Goal: Use online tool/utility: Utilize a website feature to perform a specific function

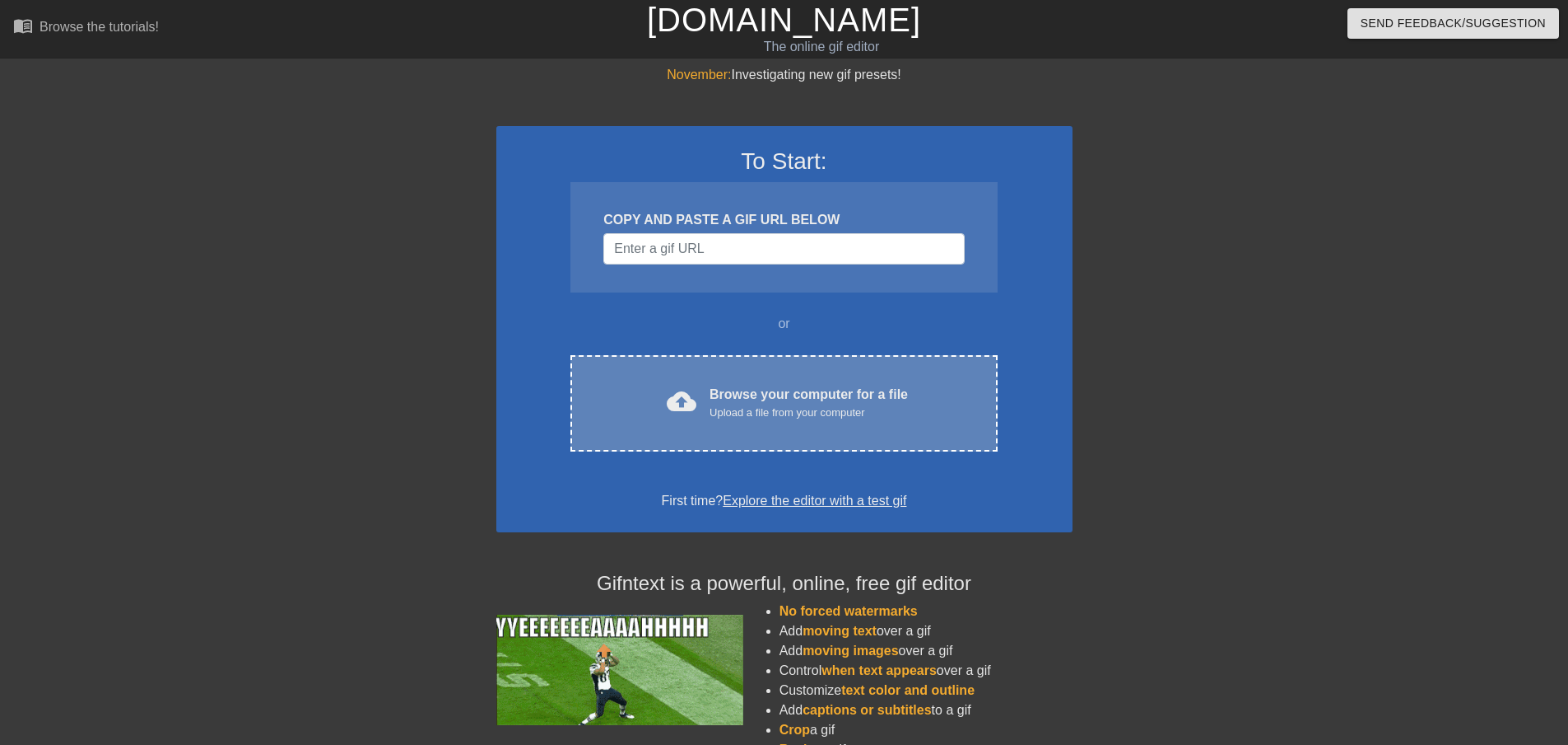
click at [798, 388] on div "Browse your computer for a file Upload a file from your computer" at bounding box center [809, 403] width 199 height 37
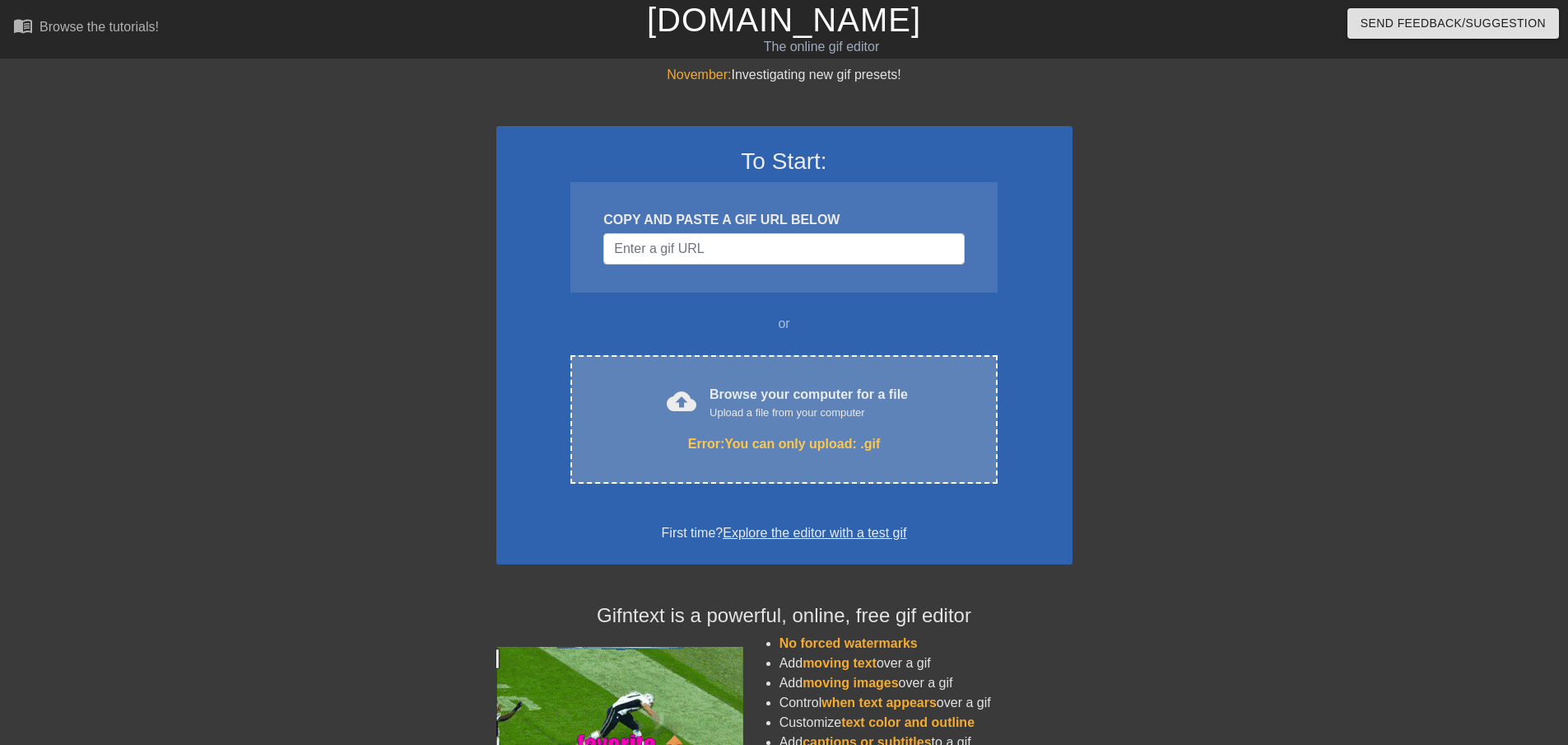
click at [765, 422] on div "cloud_upload Browse your computer for a file Upload a file from your computer E…" at bounding box center [783, 418] width 427 height 129
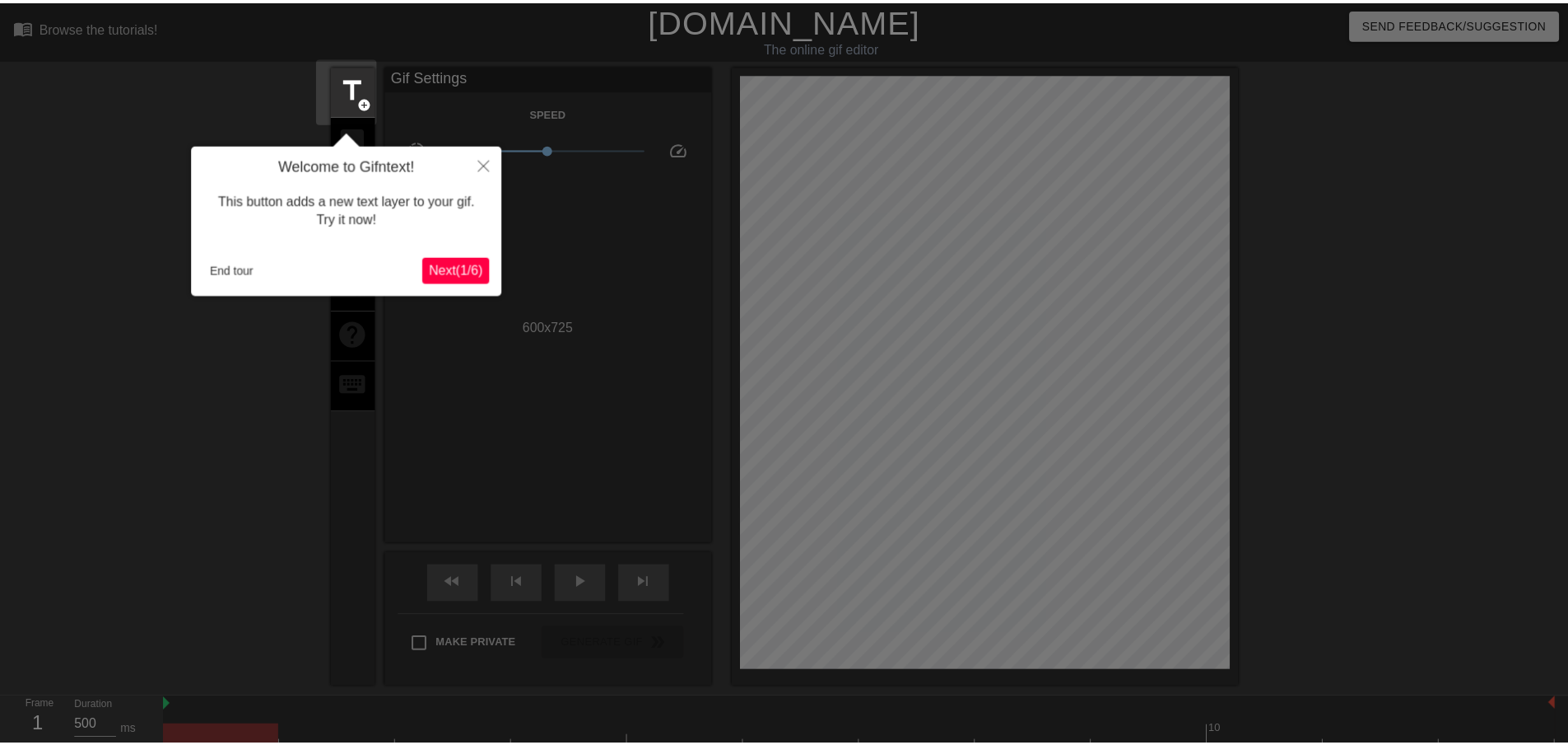
scroll to position [40, 0]
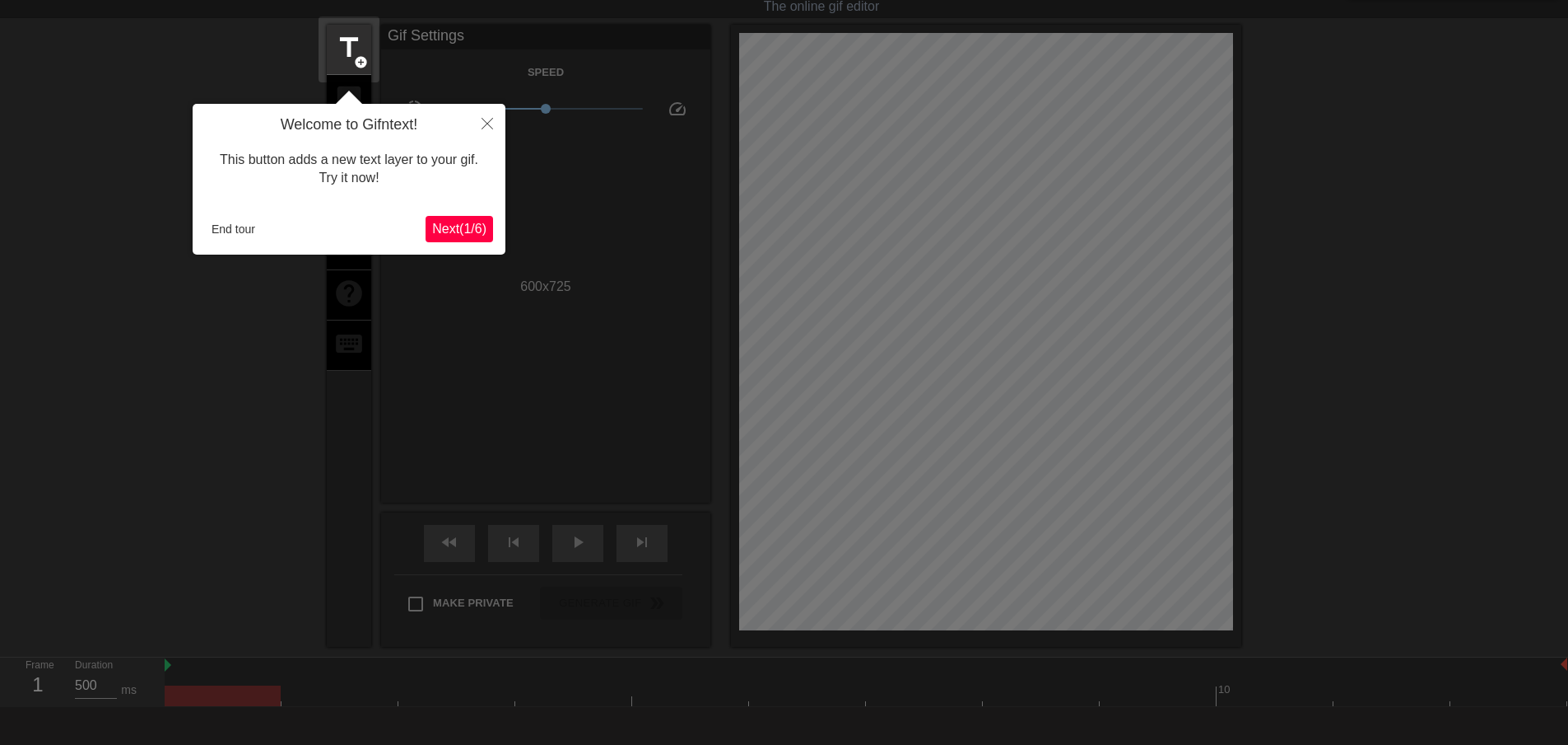
click at [457, 226] on span "Next ( 1 / 6 )" at bounding box center [460, 228] width 54 height 14
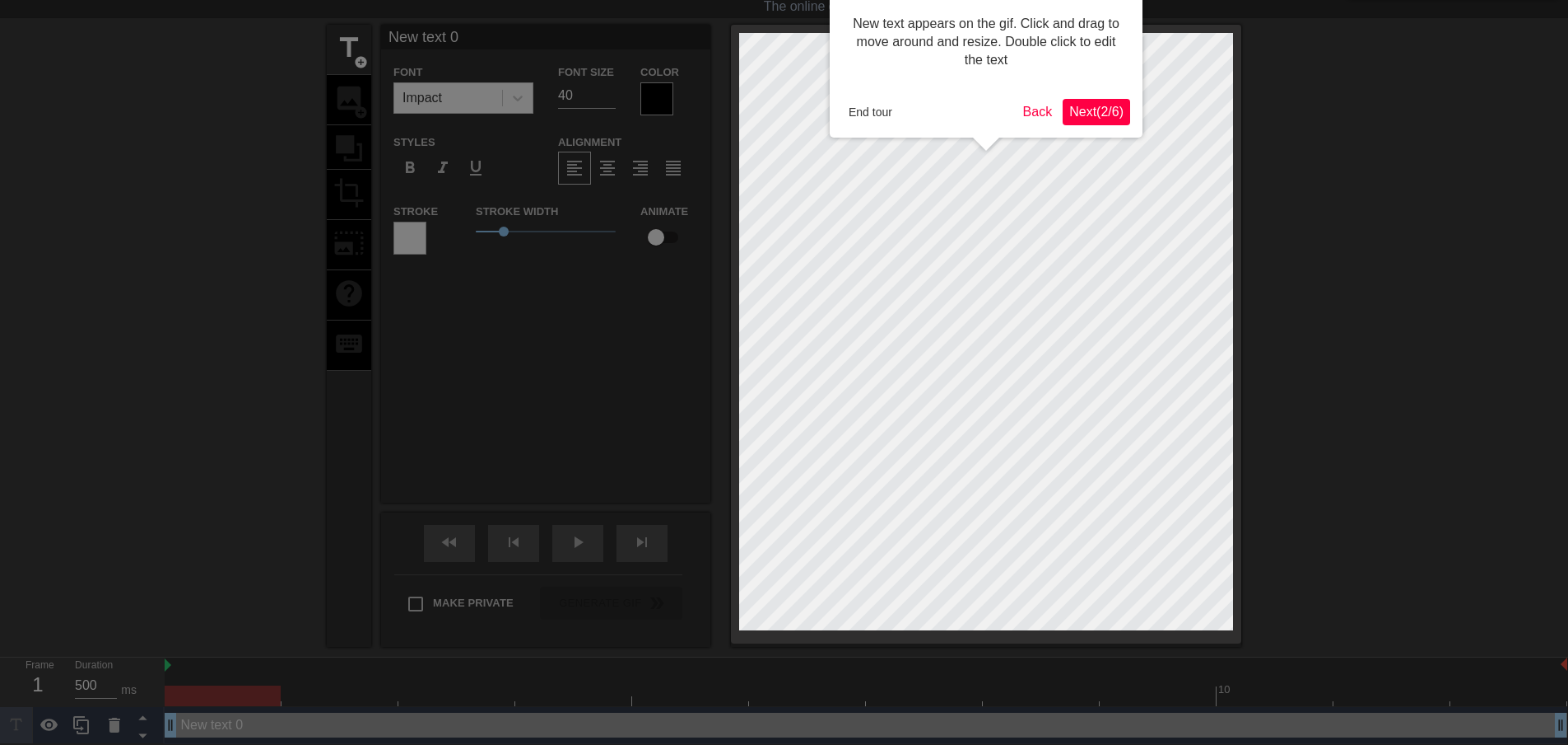
scroll to position [0, 0]
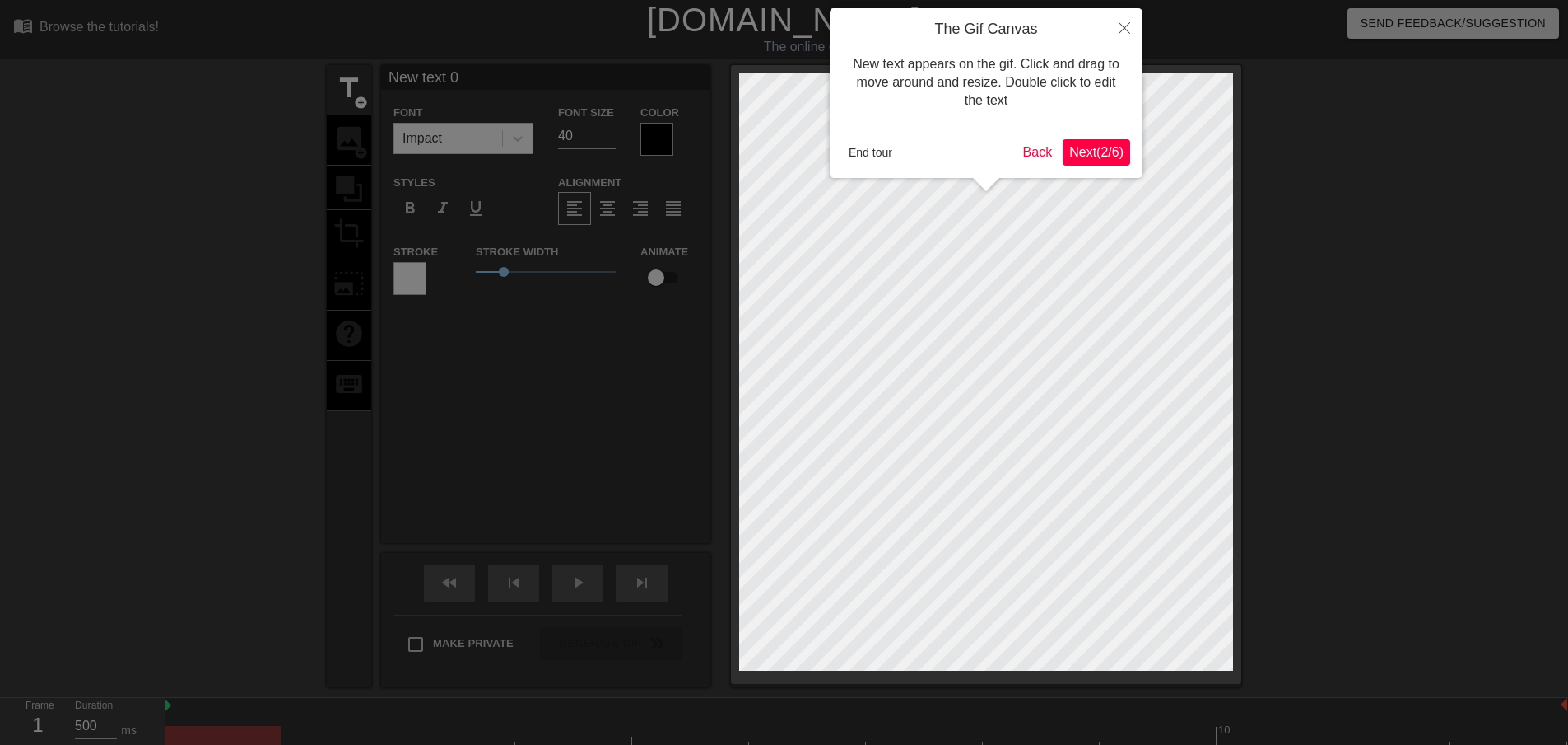
click at [1113, 156] on span "Next ( 2 / 6 )" at bounding box center [1096, 151] width 54 height 14
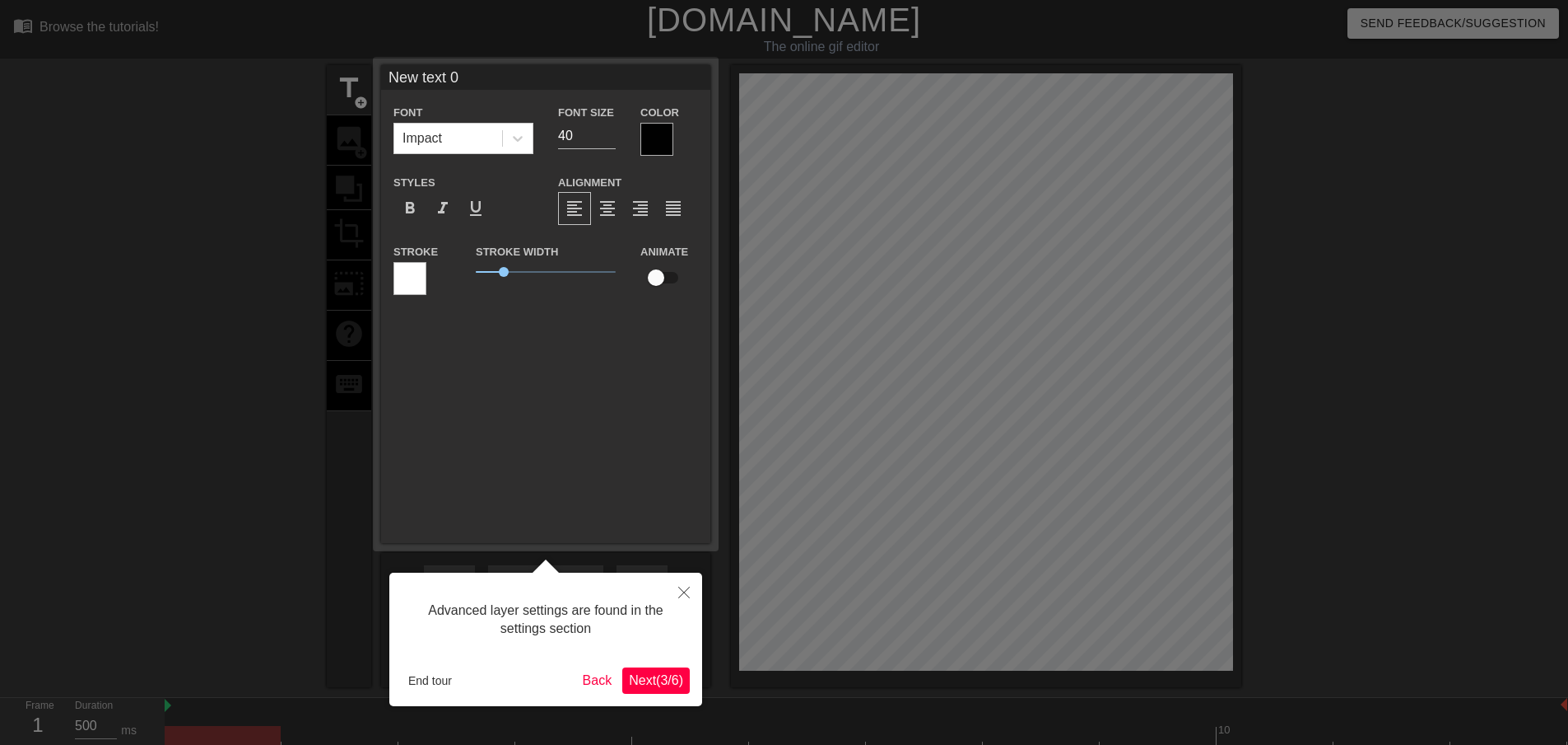
scroll to position [40, 0]
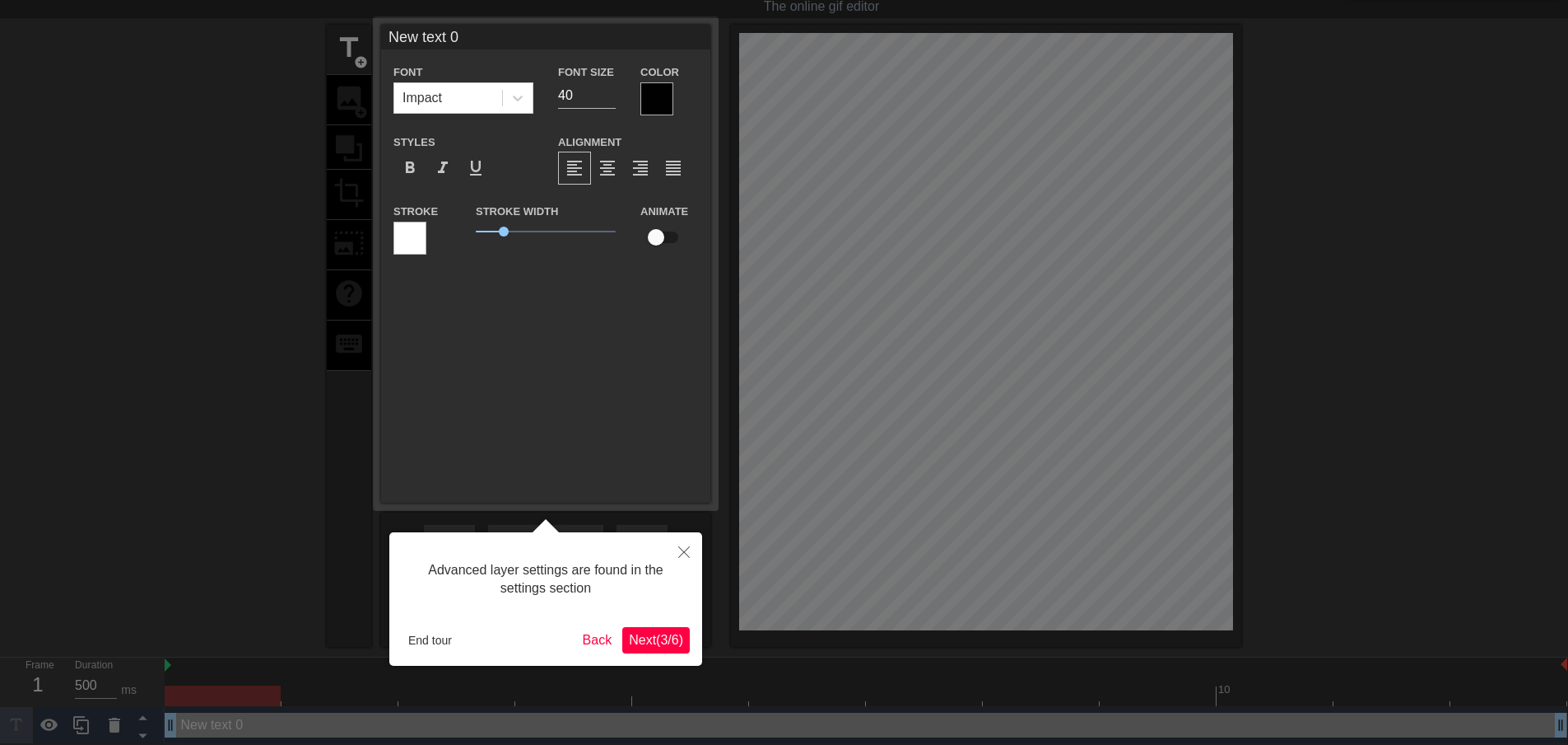
click at [653, 650] on button "Next ( 3 / 6 )" at bounding box center [656, 640] width 68 height 26
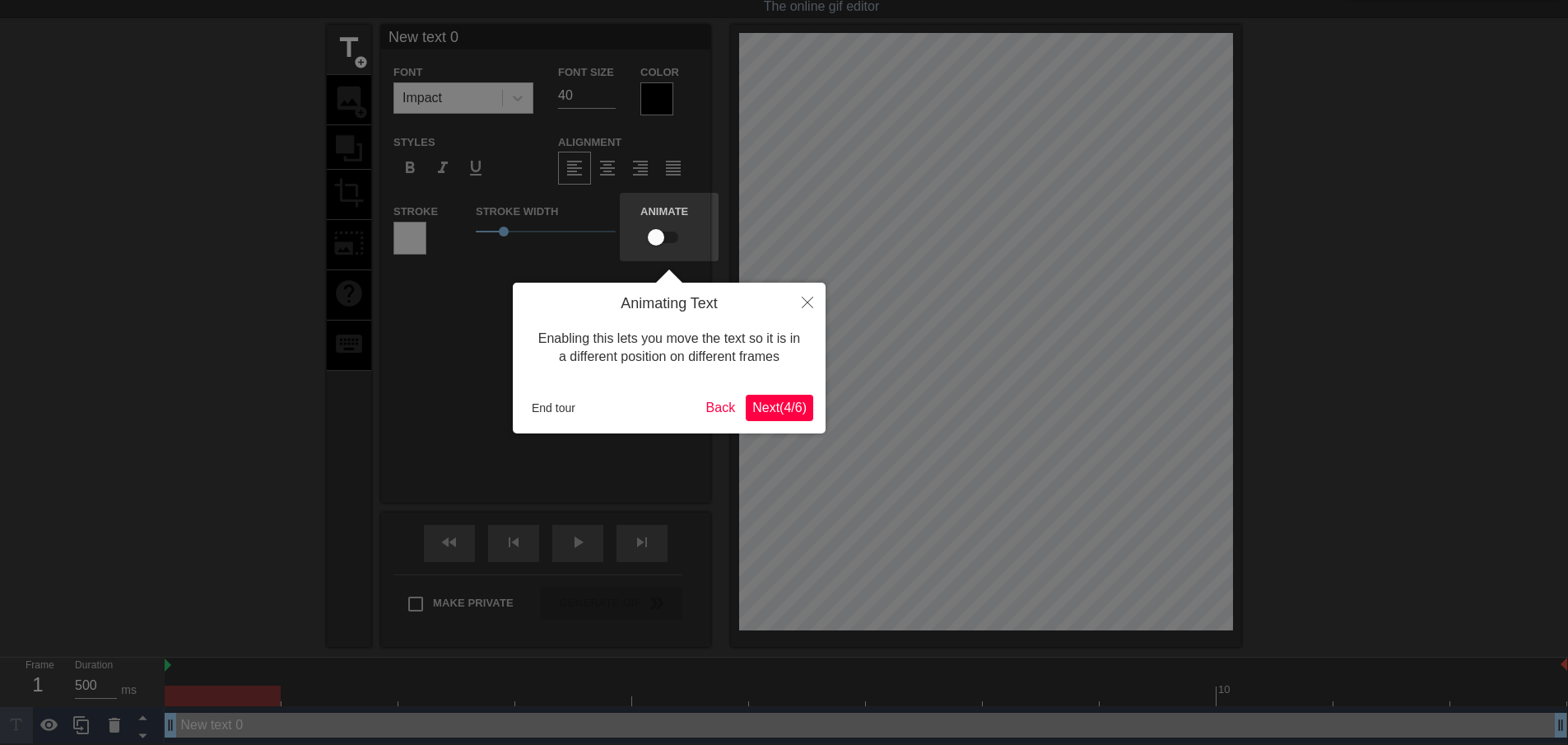
scroll to position [0, 0]
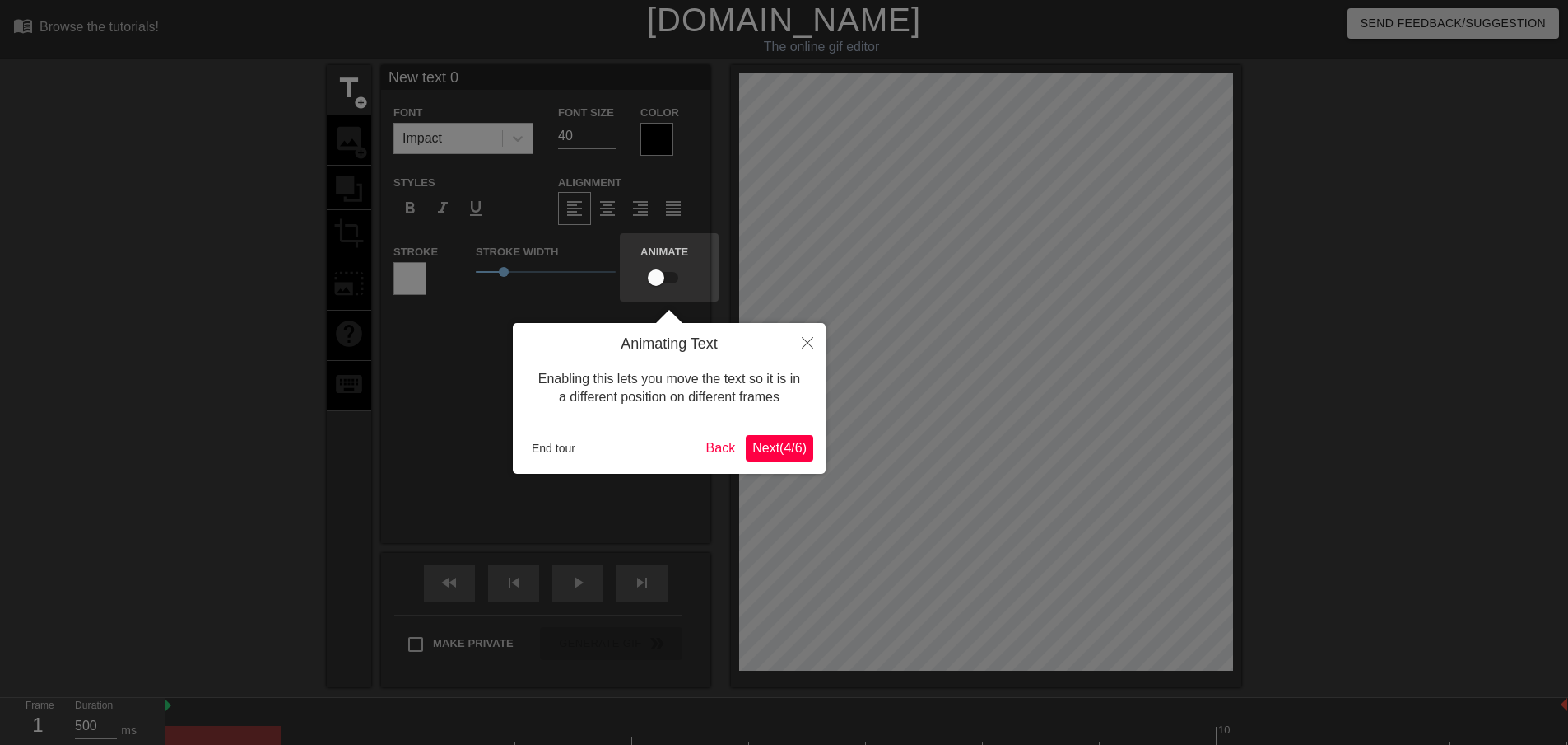
click at [766, 447] on span "Next ( 4 / 6 )" at bounding box center [779, 448] width 54 height 14
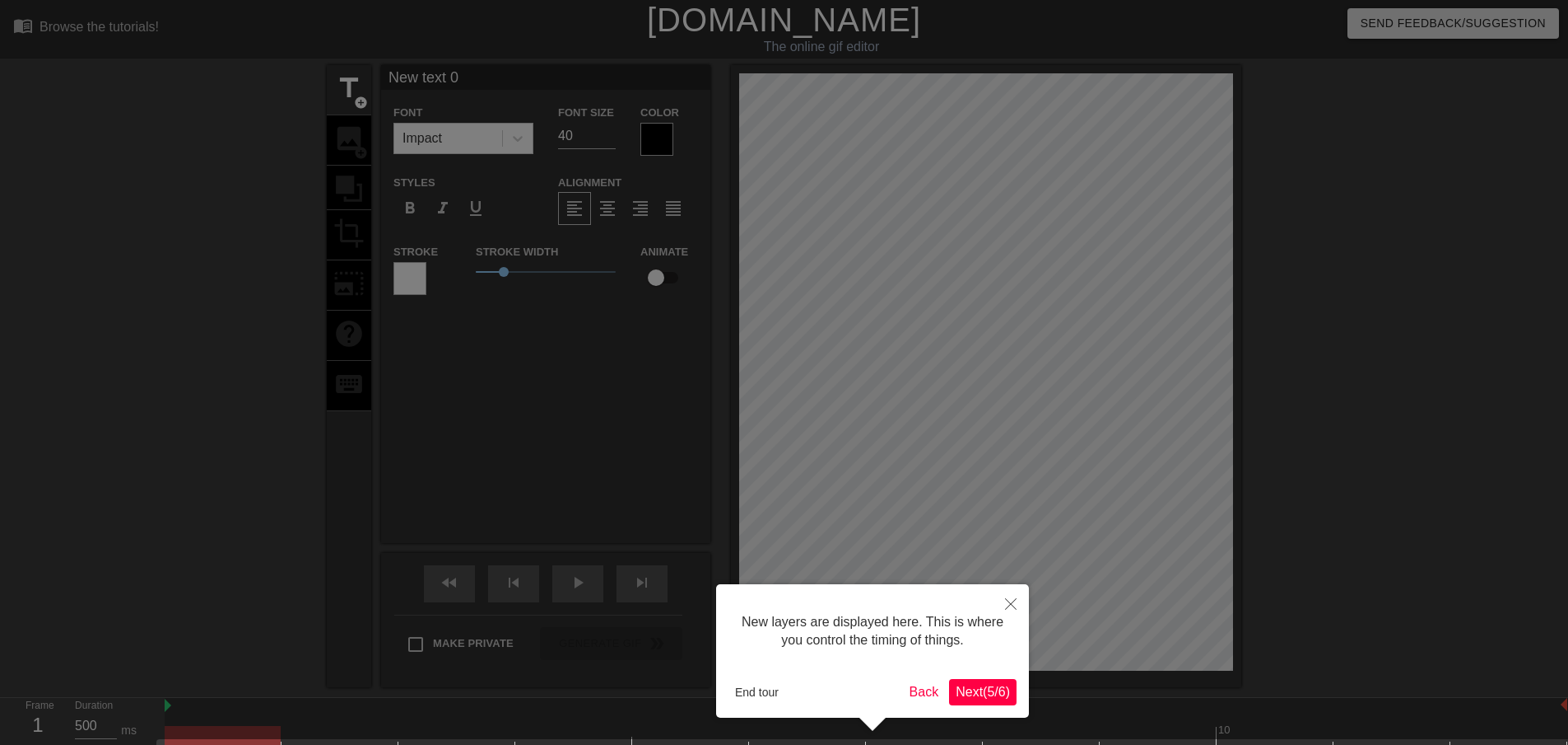
scroll to position [54, 0]
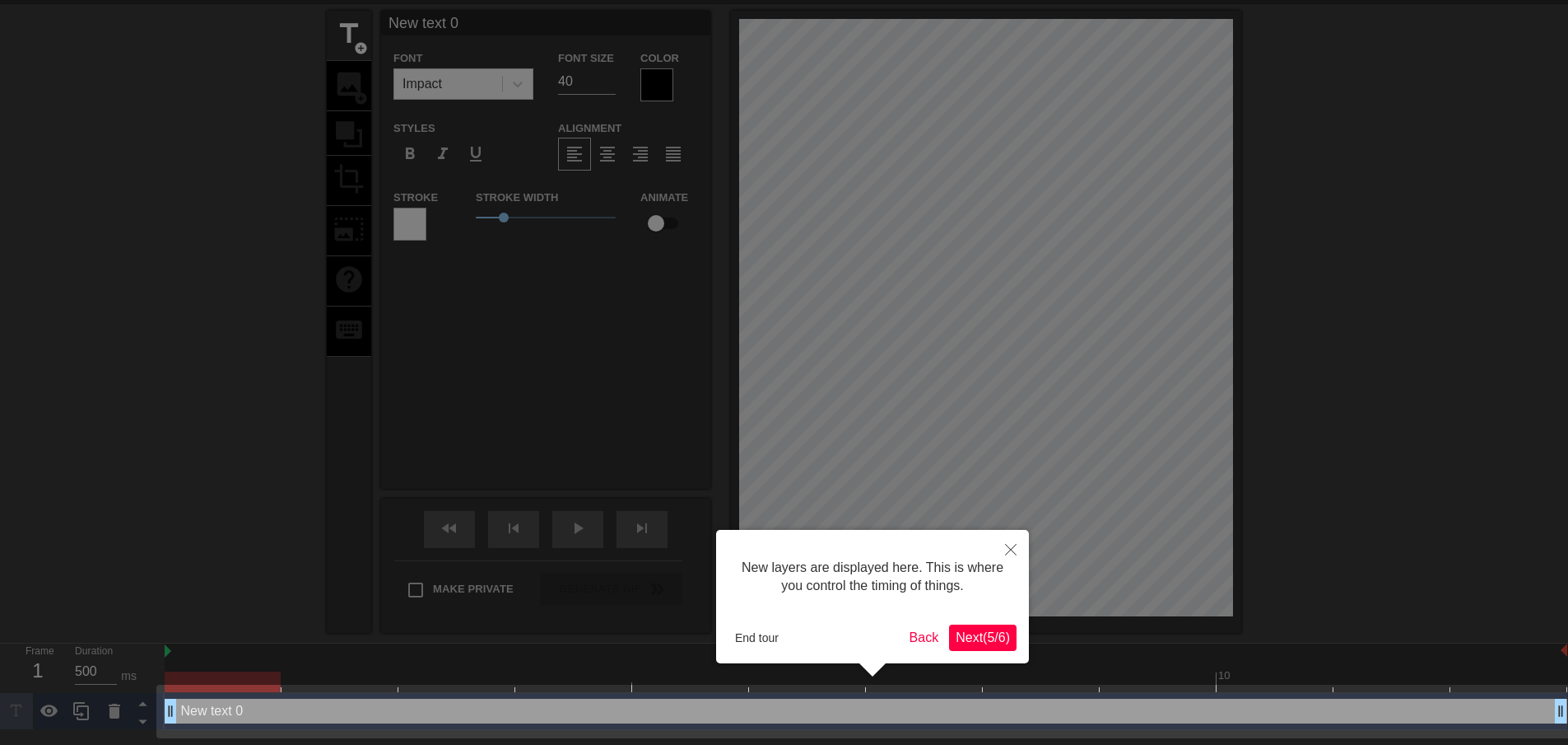
click at [973, 637] on span "Next ( 5 / 6 )" at bounding box center [983, 637] width 54 height 14
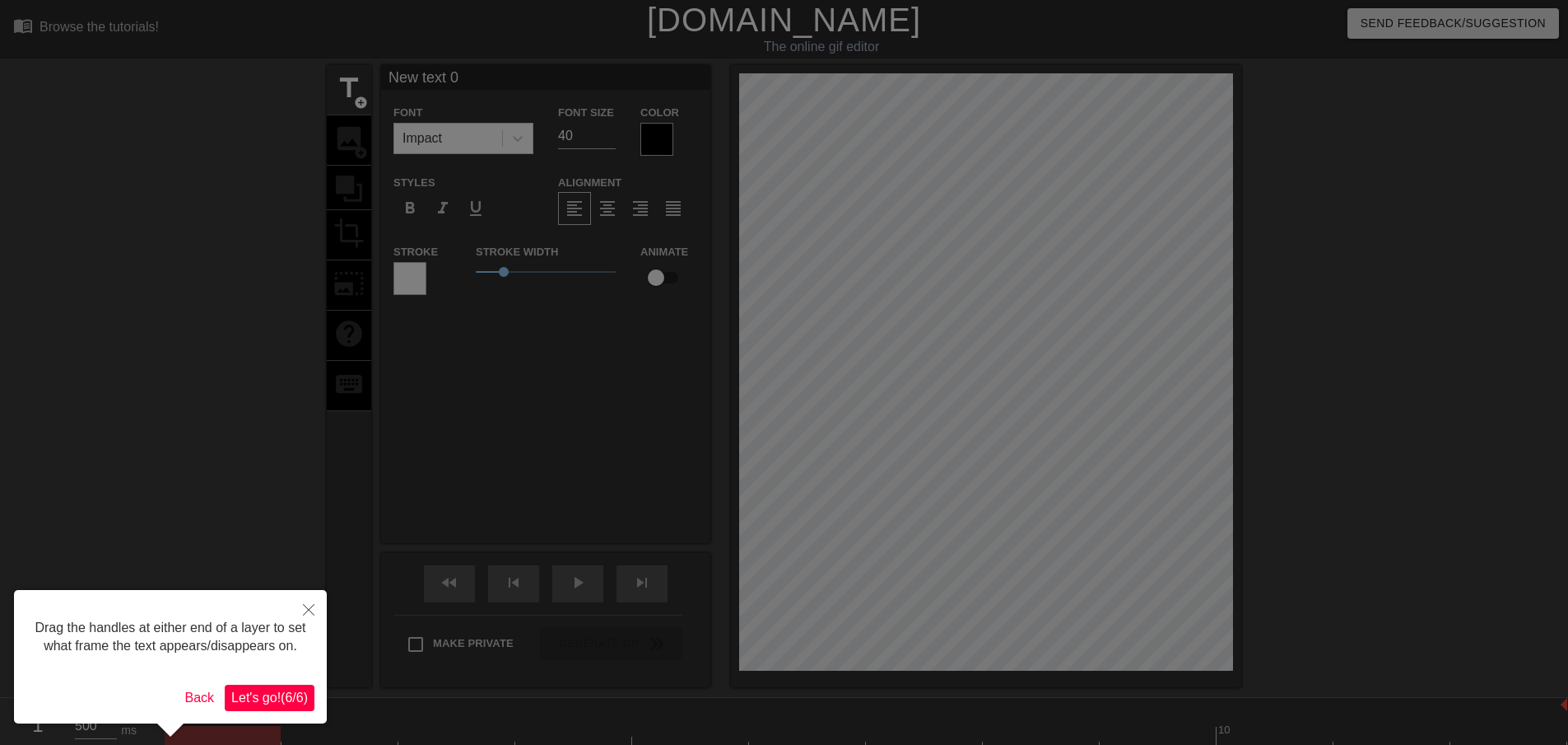
click at [270, 696] on span "Let's go! ( 6 / 6 )" at bounding box center [270, 697] width 77 height 14
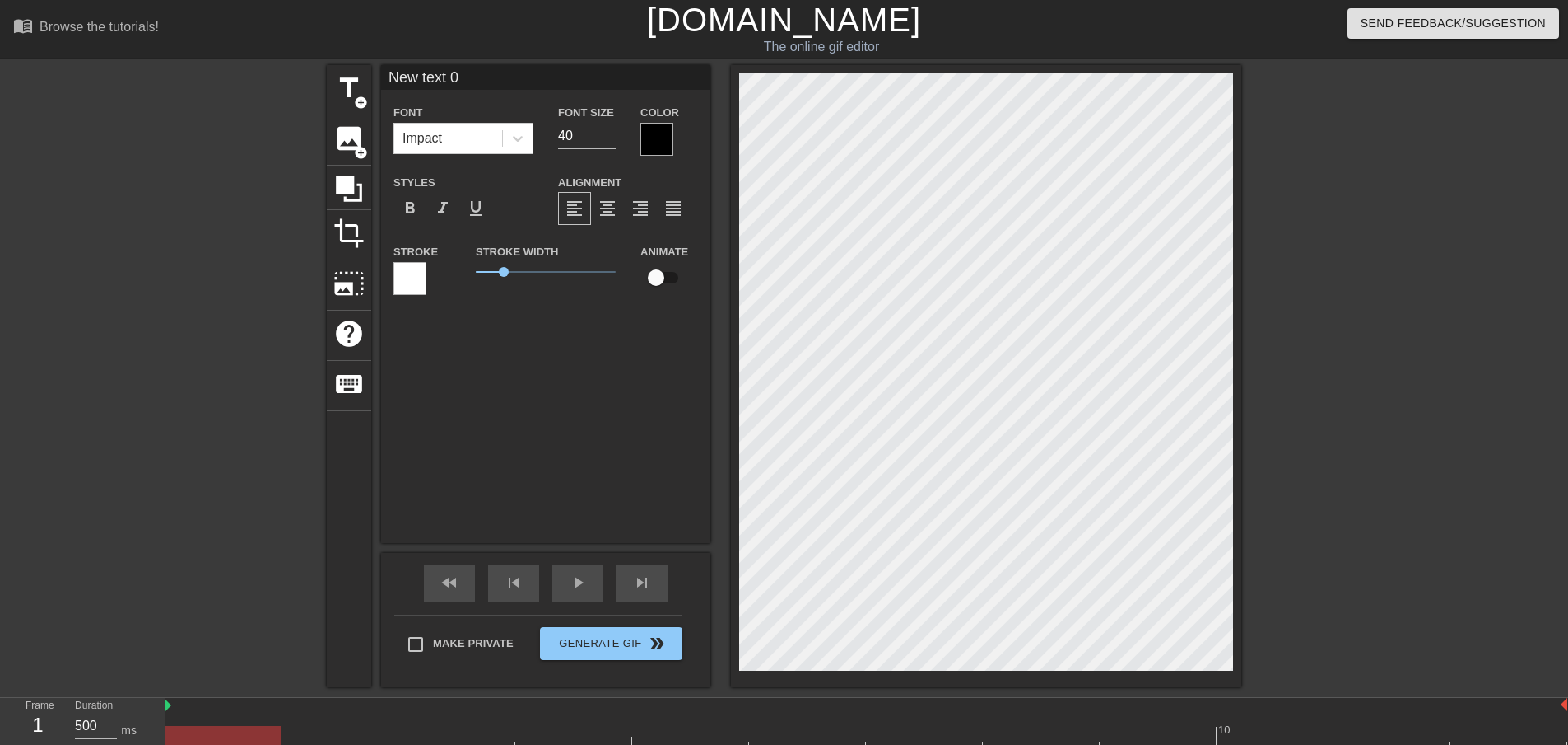
click at [1522, 386] on div "title add_circle image add_circle crop photo_size_select_large help keyboard Ne…" at bounding box center [784, 375] width 1568 height 622
click at [354, 145] on span "add_circle" at bounding box center [360, 152] width 14 height 14
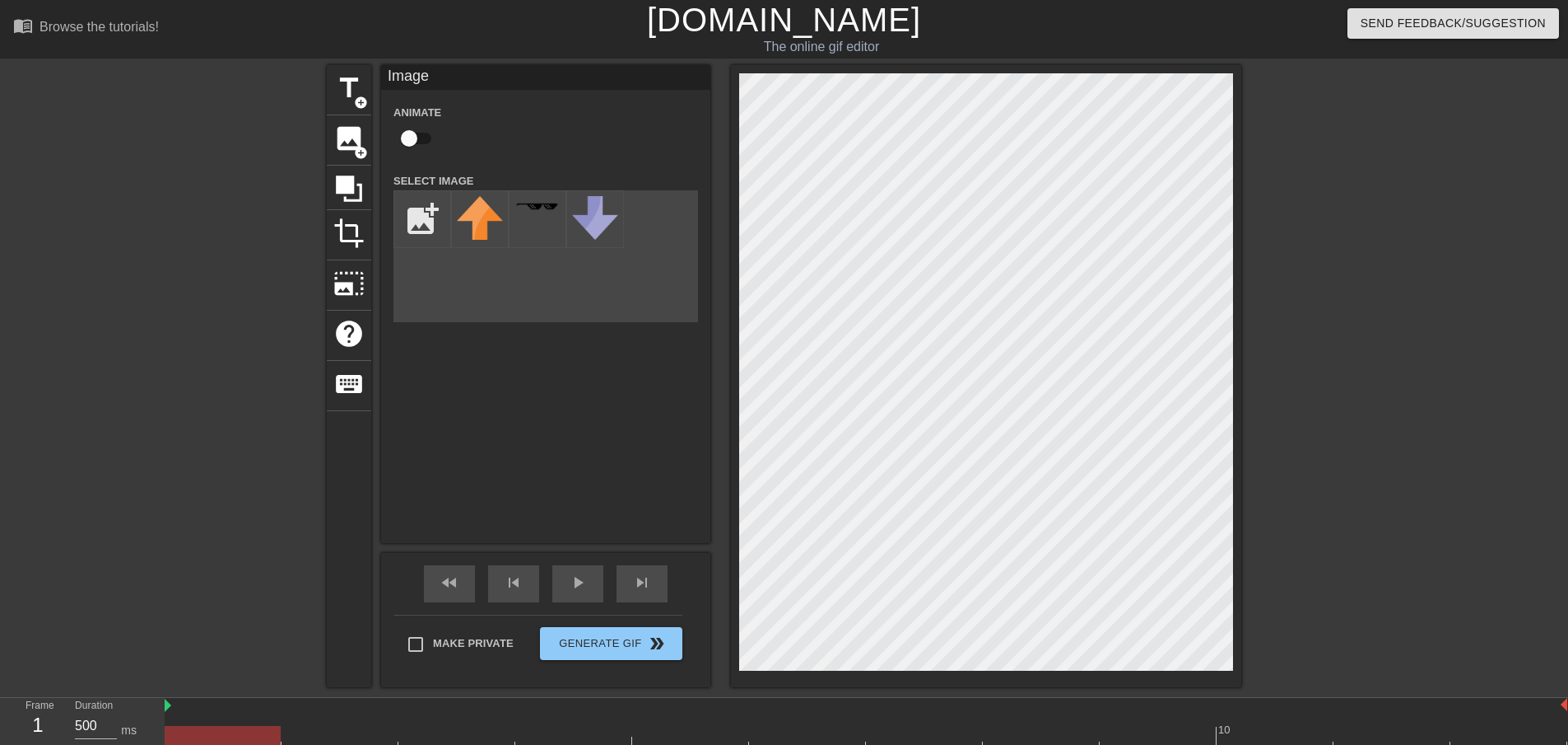
click at [1468, 431] on div "title add_circle image add_circle crop photo_size_select_large help keyboard Im…" at bounding box center [784, 375] width 1568 height 622
click at [432, 225] on input "file" at bounding box center [422, 220] width 56 height 56
type input "C:\fakepath\1_XB_RIFF_BLACK.png"
click at [482, 219] on img at bounding box center [479, 219] width 46 height 46
click at [1013, 57] on div "menu_book Browse the tutorials! Gifntext.com The online gif editor Send Feedbac…" at bounding box center [784, 410] width 1568 height 821
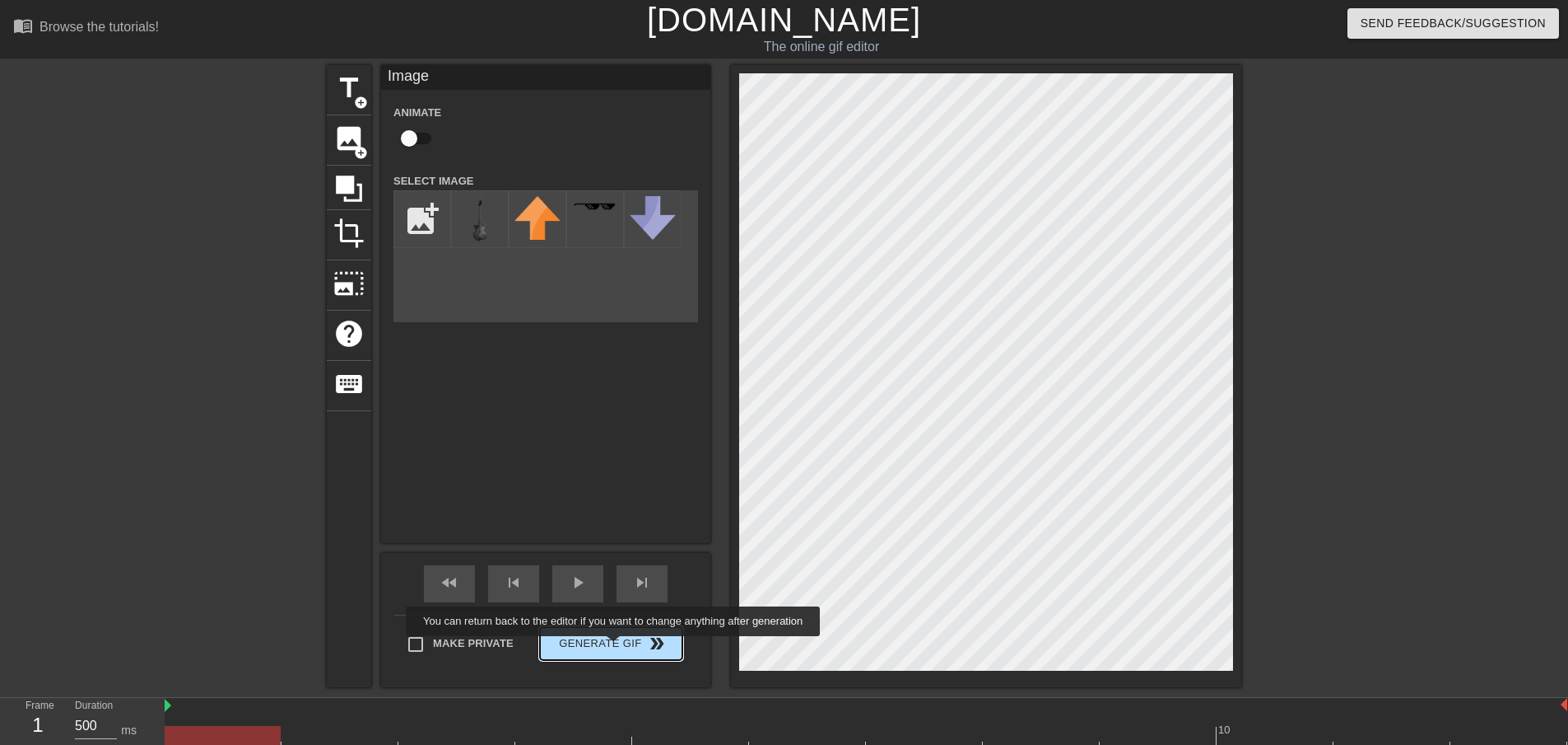
click at [615, 647] on span "Generate Gif double_arrow" at bounding box center [611, 643] width 129 height 20
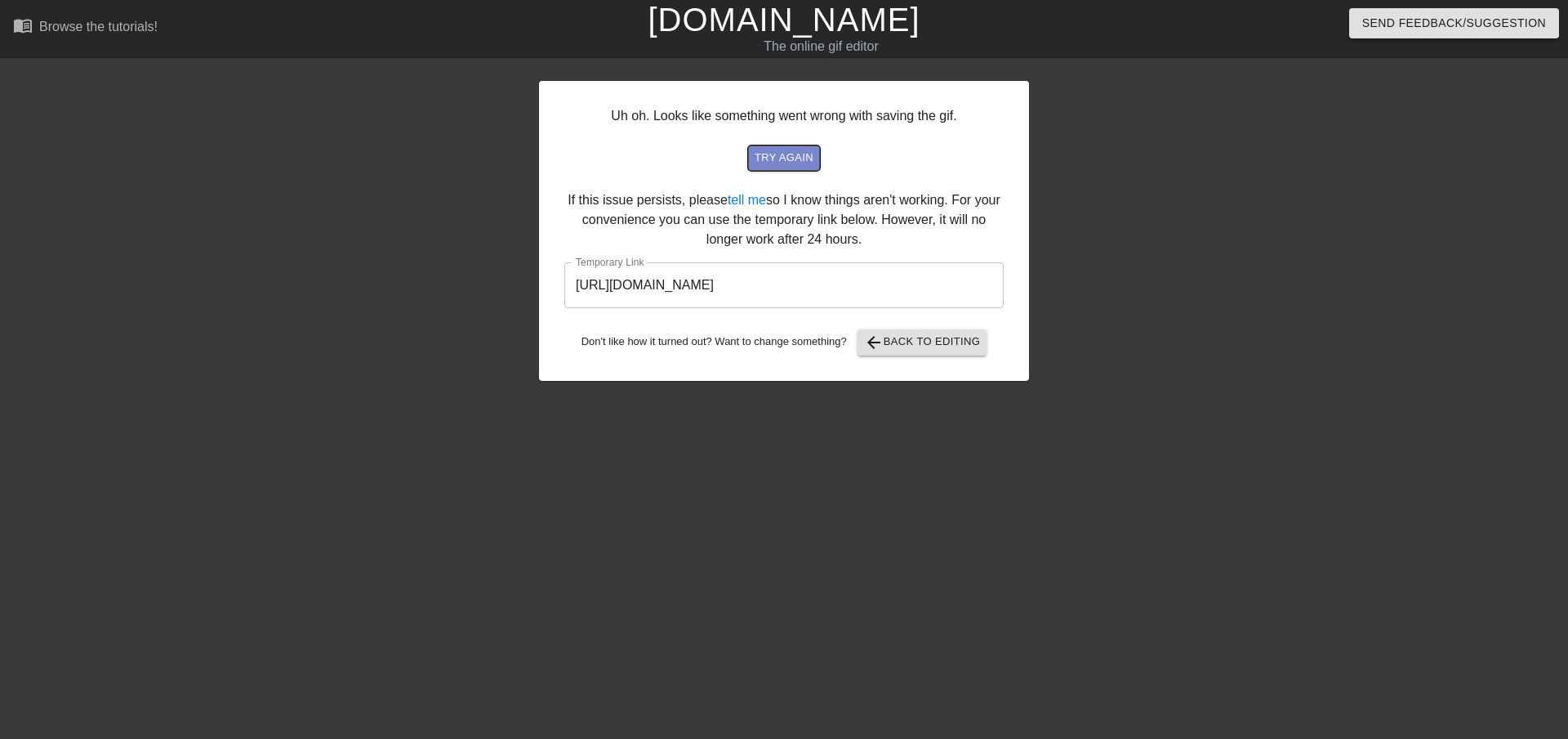
click at [798, 162] on span "try again" at bounding box center [784, 158] width 59 height 19
click at [896, 342] on span "arrow_back Back to Editing" at bounding box center [923, 342] width 117 height 20
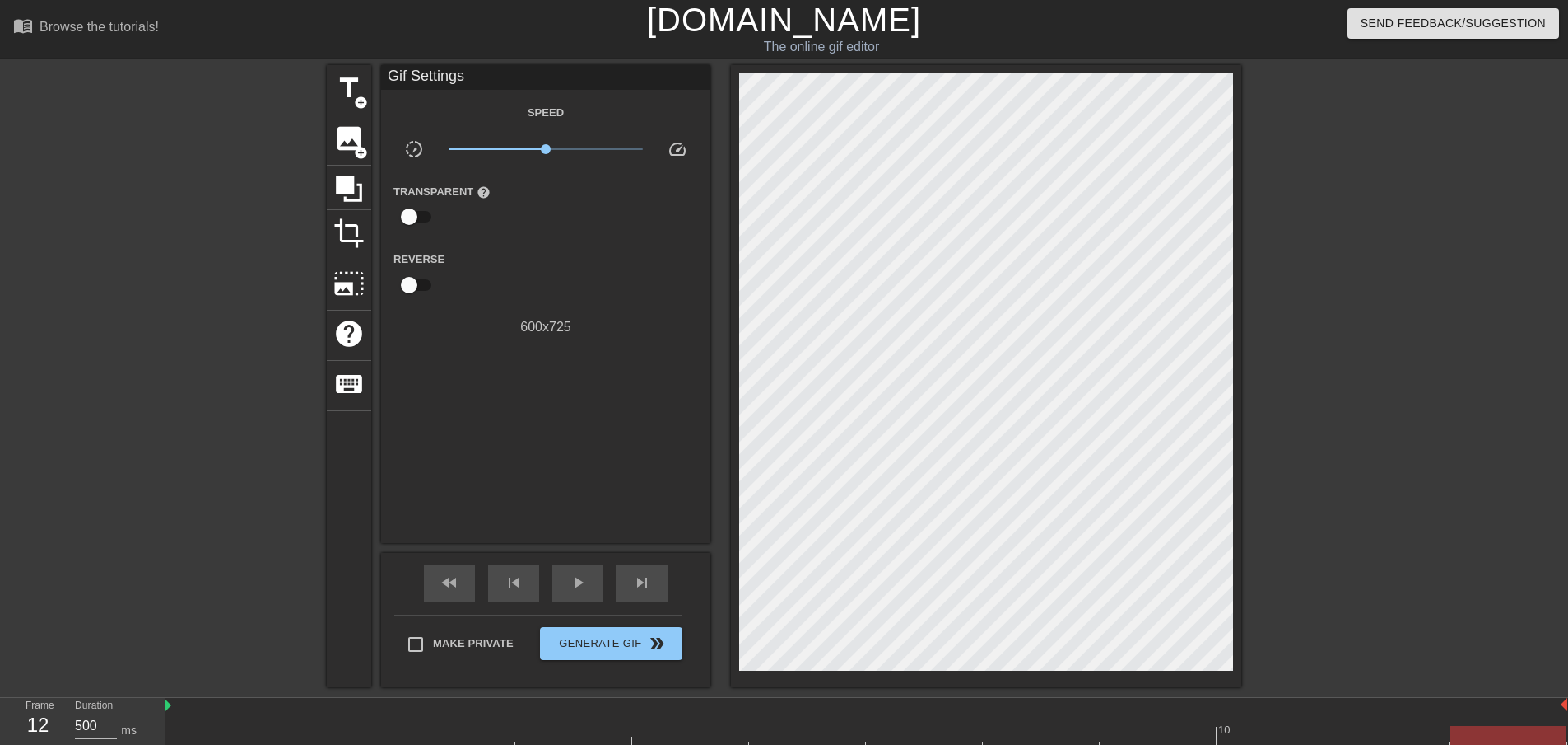
click at [413, 219] on input "checkbox" at bounding box center [409, 216] width 94 height 31
checkbox input "true"
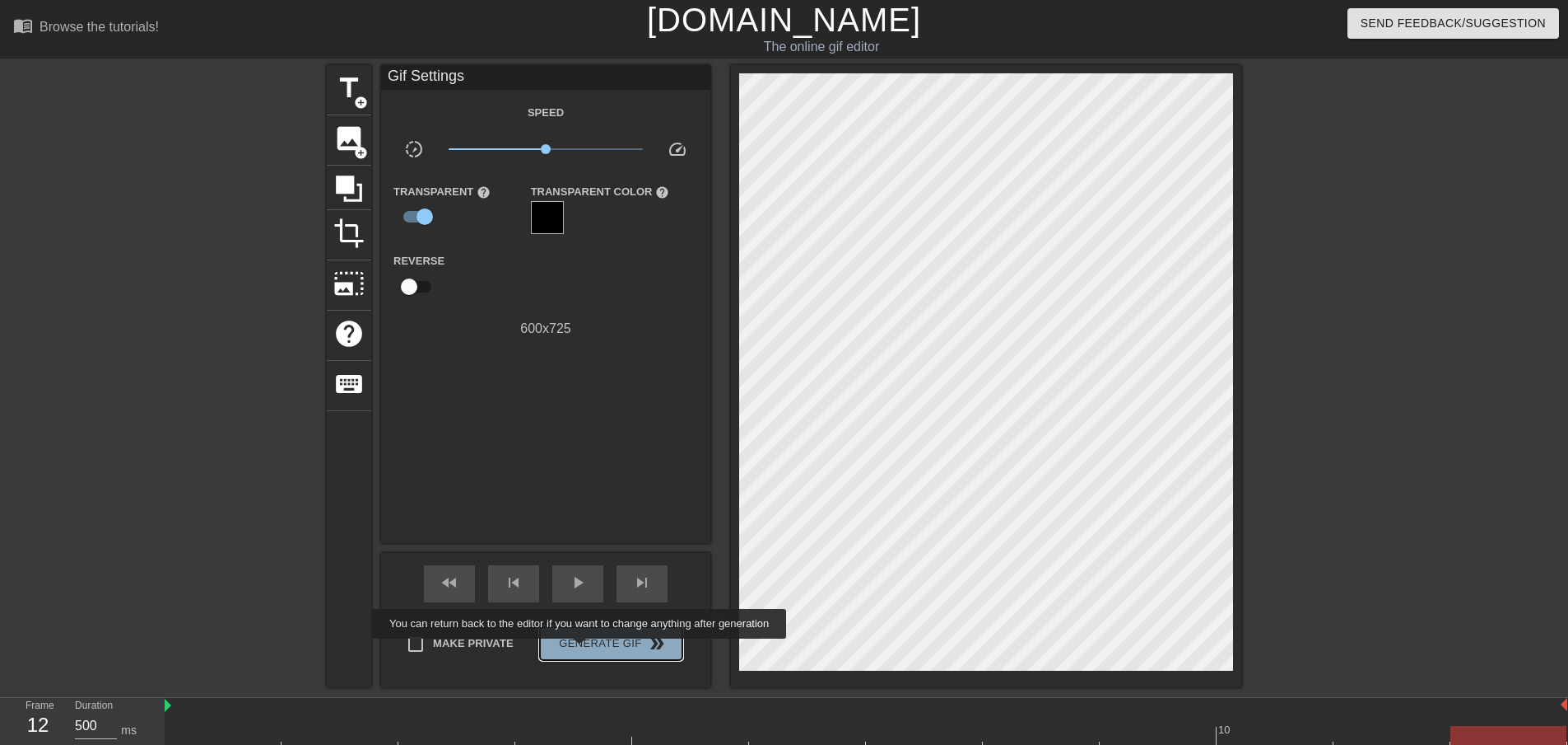
click at [581, 650] on span "Generate Gif double_arrow" at bounding box center [611, 643] width 129 height 20
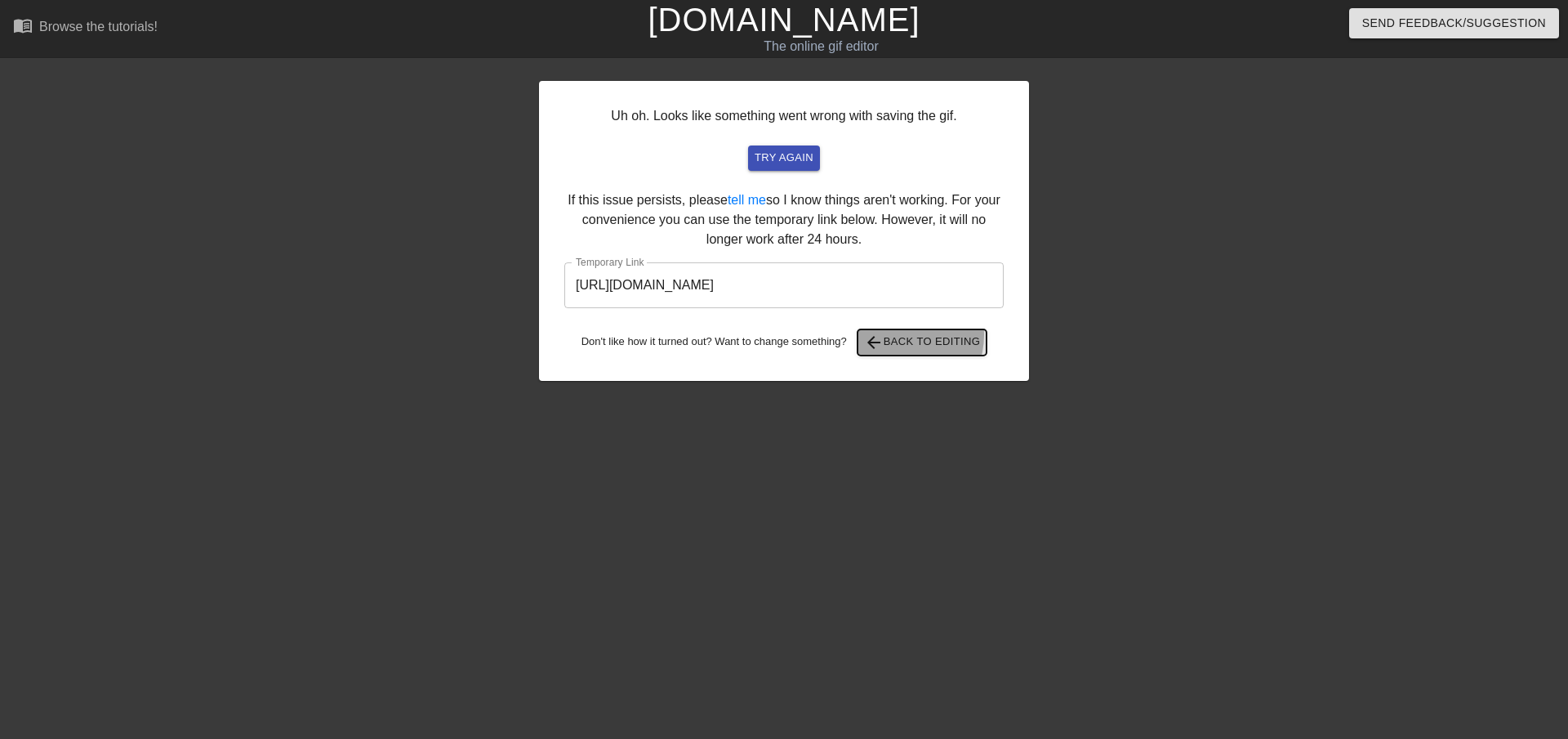
click at [902, 335] on span "arrow_back Back to Editing" at bounding box center [923, 342] width 117 height 20
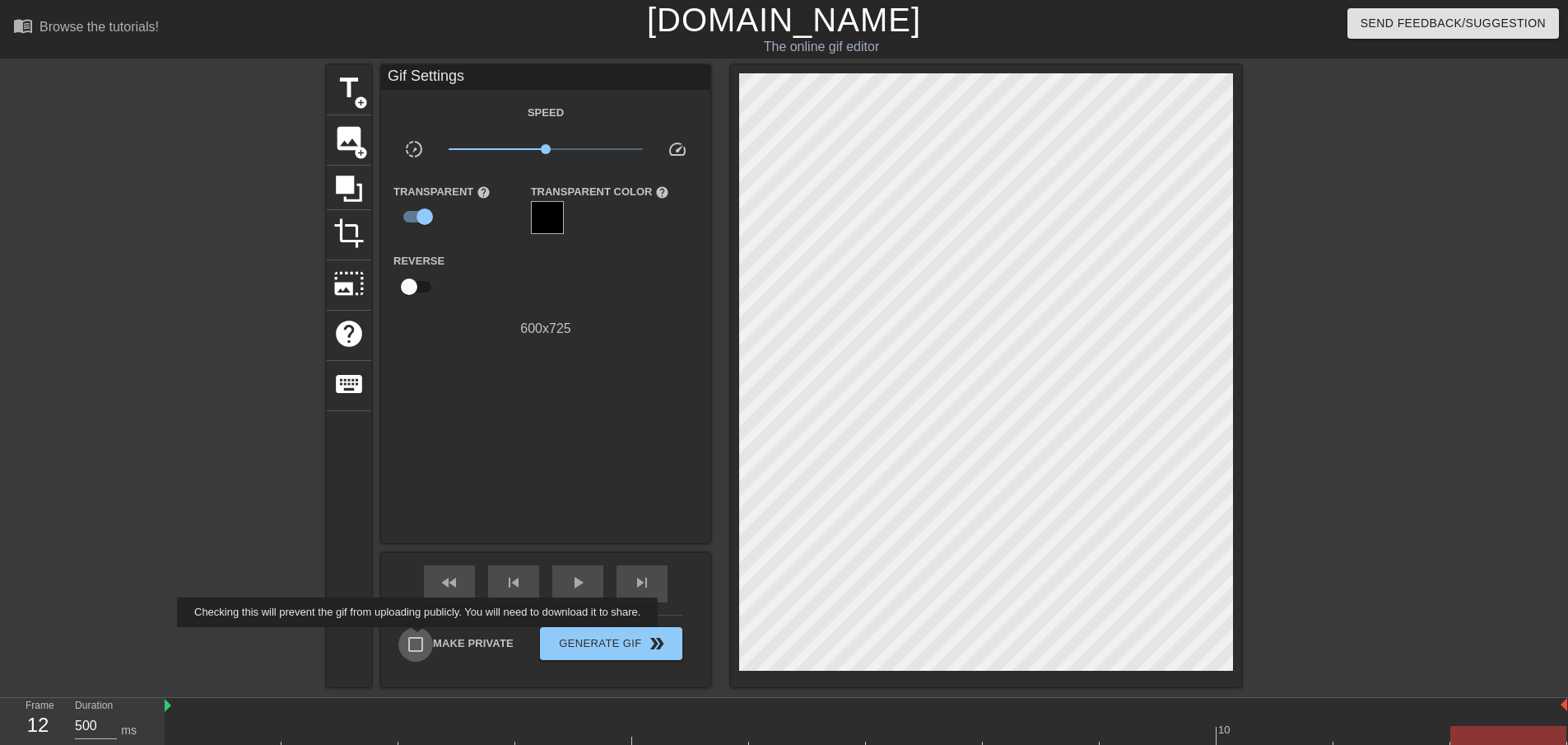
click at [421, 638] on input "Make Private" at bounding box center [415, 644] width 35 height 35
checkbox input "true"
click at [620, 645] on span "Generate Gif double_arrow" at bounding box center [611, 643] width 129 height 20
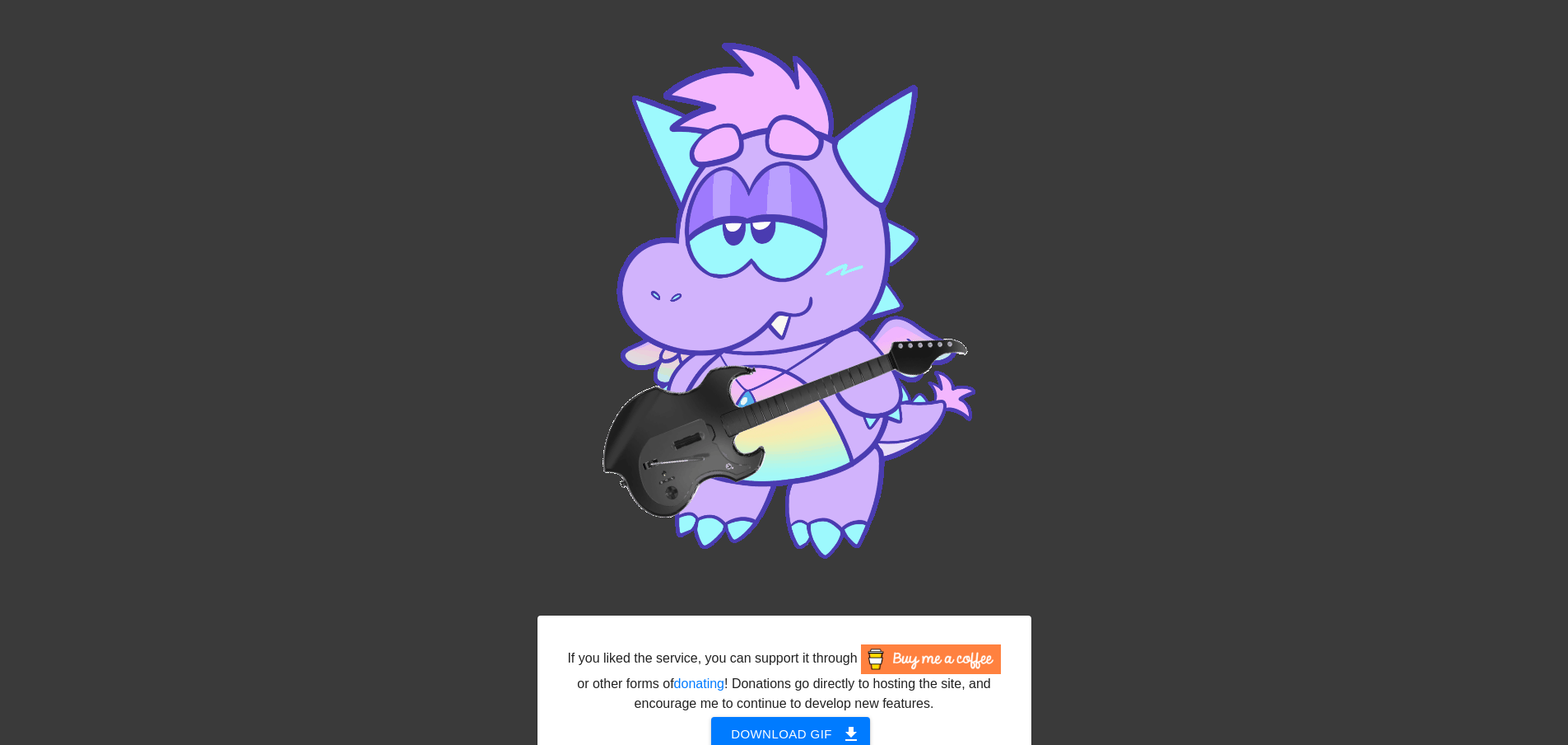
scroll to position [144, 0]
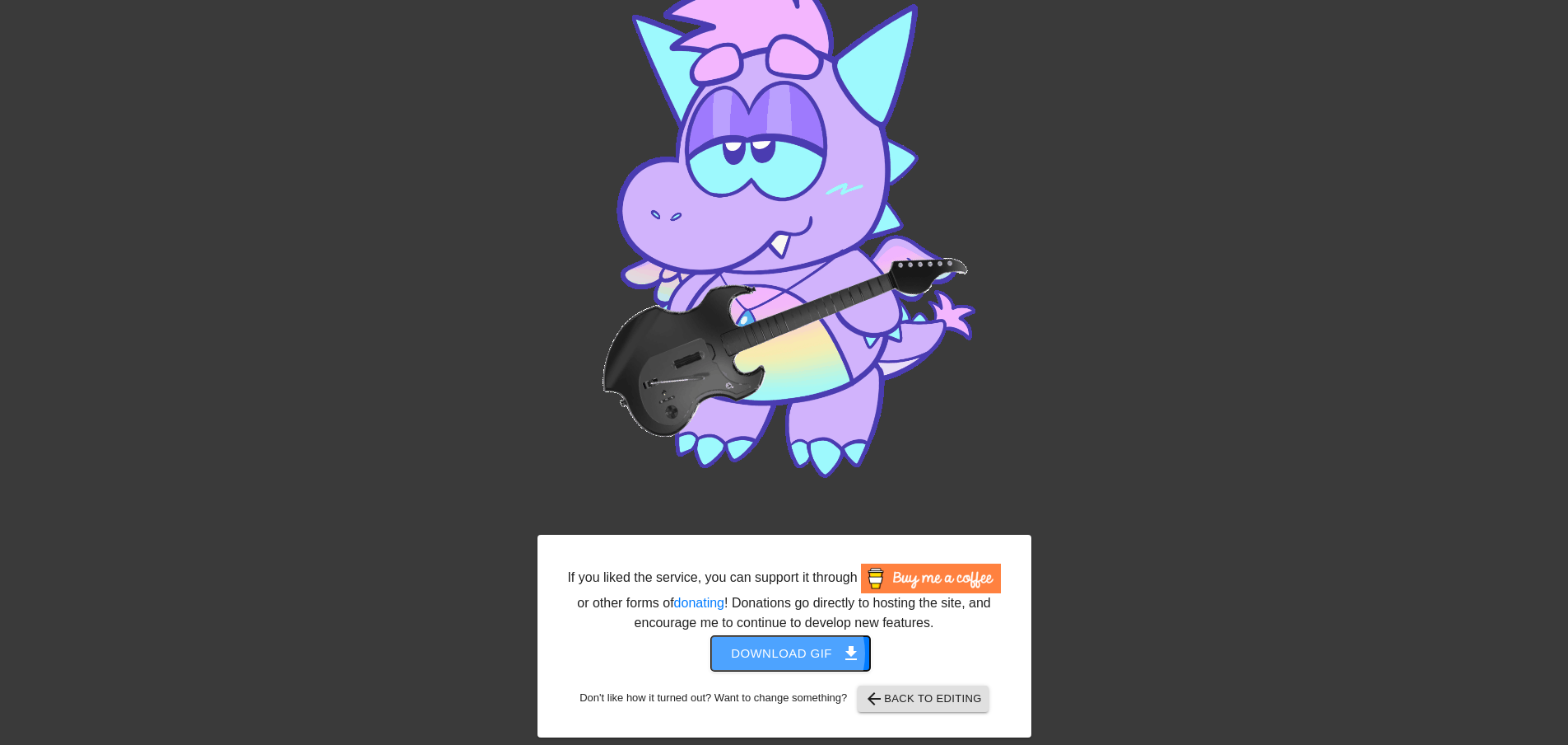
click at [786, 653] on span "Download gif get_app" at bounding box center [790, 653] width 119 height 22
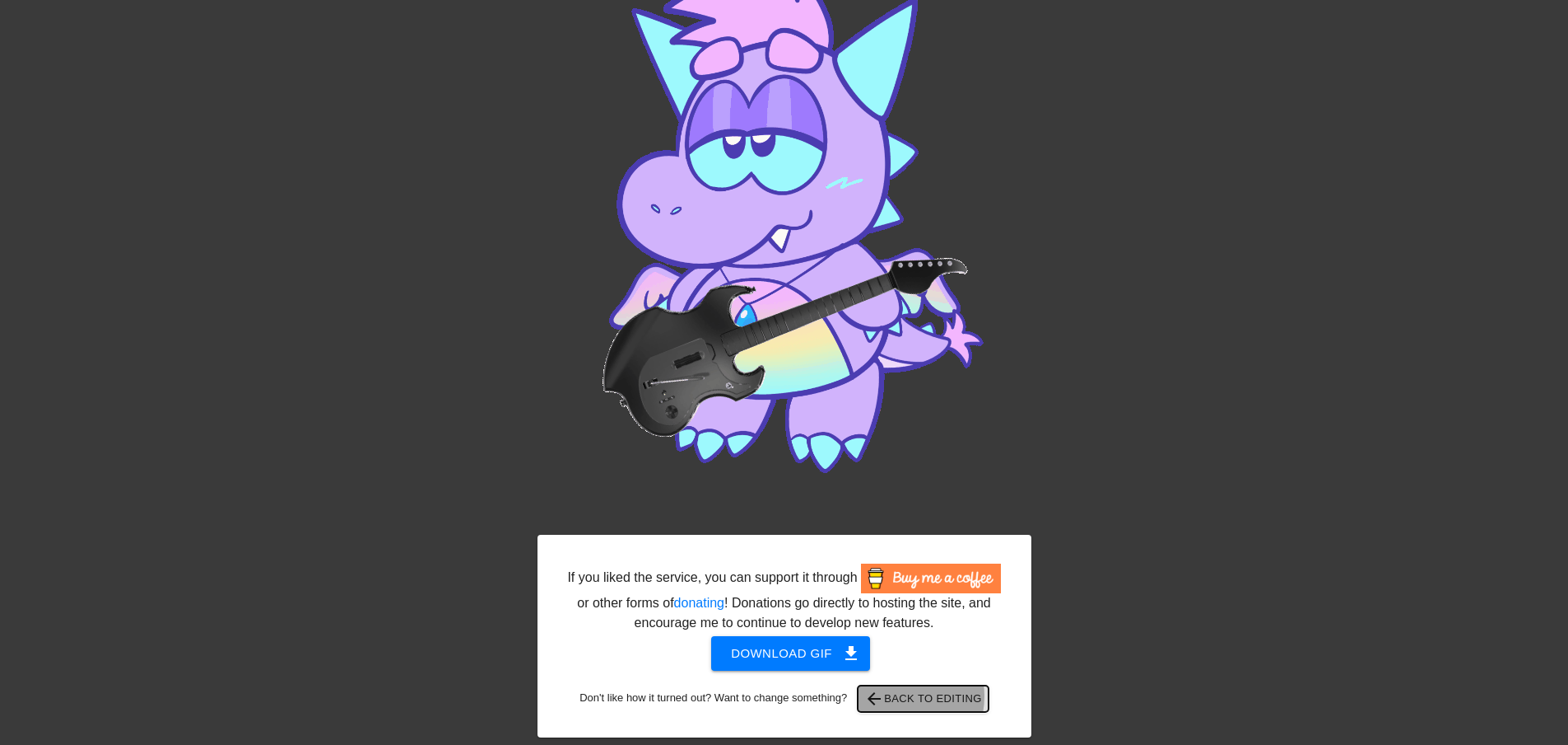
click at [900, 696] on span "arrow_back Back to Editing" at bounding box center [924, 698] width 118 height 20
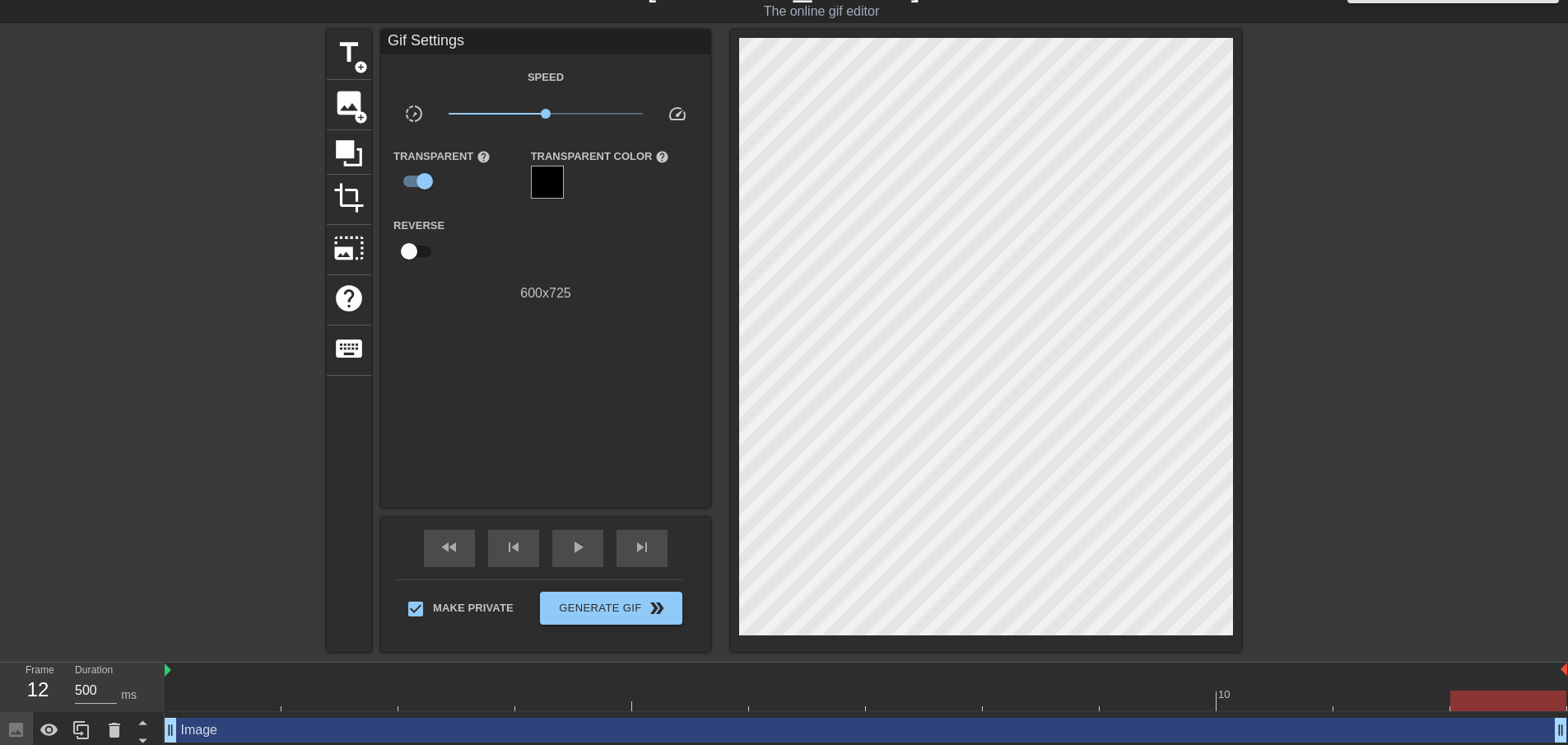
scroll to position [0, 0]
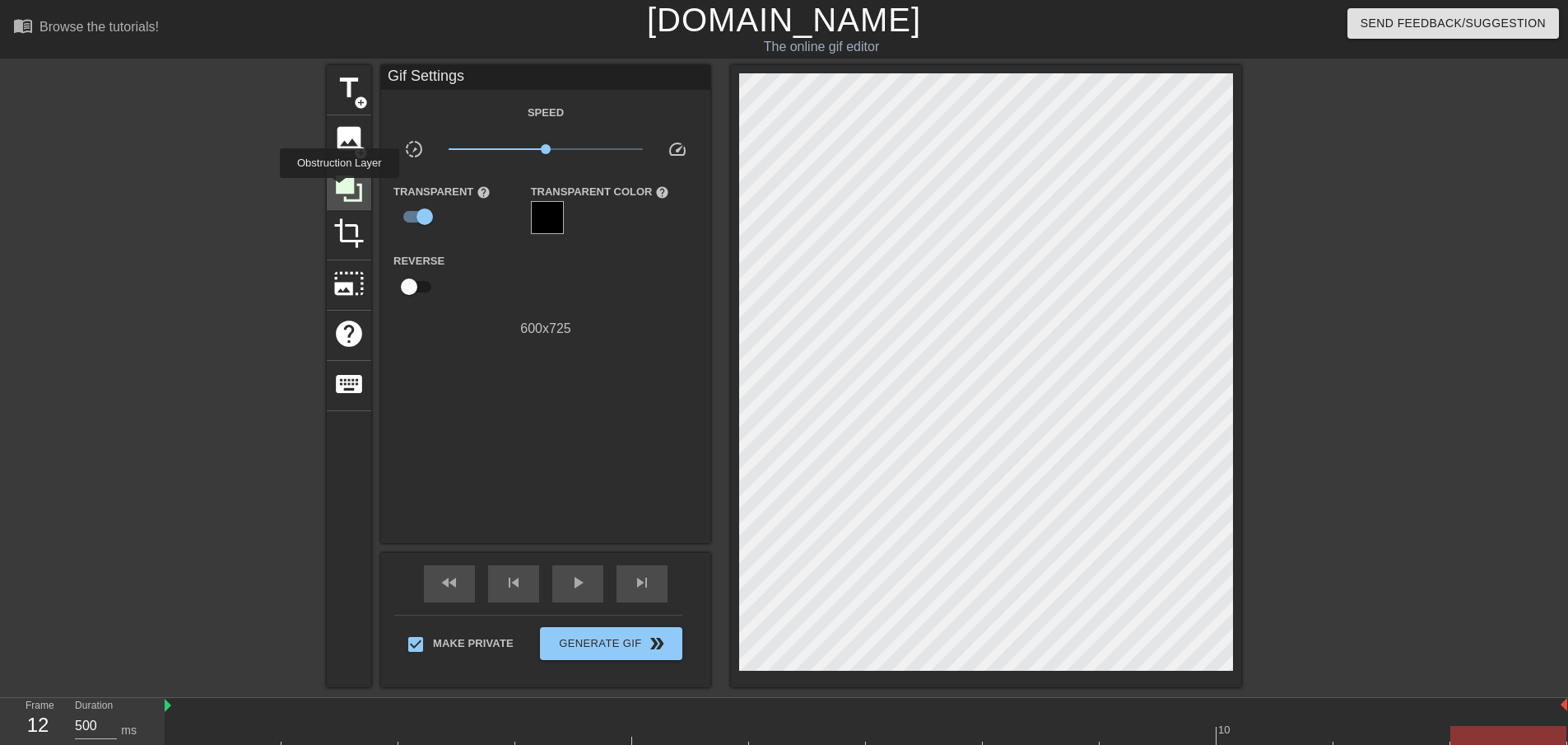
click at [339, 190] on icon at bounding box center [349, 189] width 26 height 26
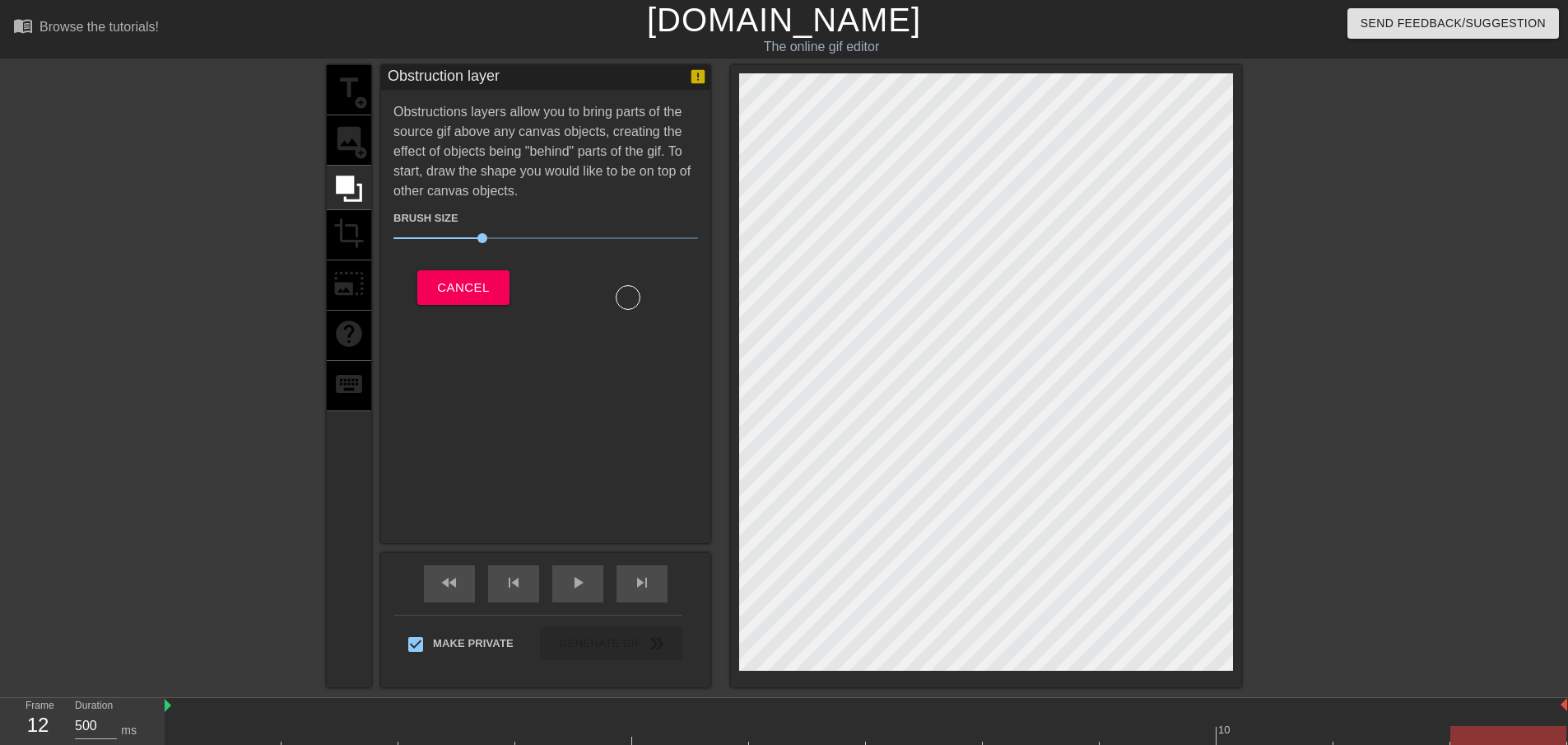
click at [359, 245] on div "title add_circle image add_circle crop photo_size_select_large help keyboard" at bounding box center [348, 375] width 44 height 622
click at [452, 287] on span "Cancel" at bounding box center [462, 287] width 52 height 22
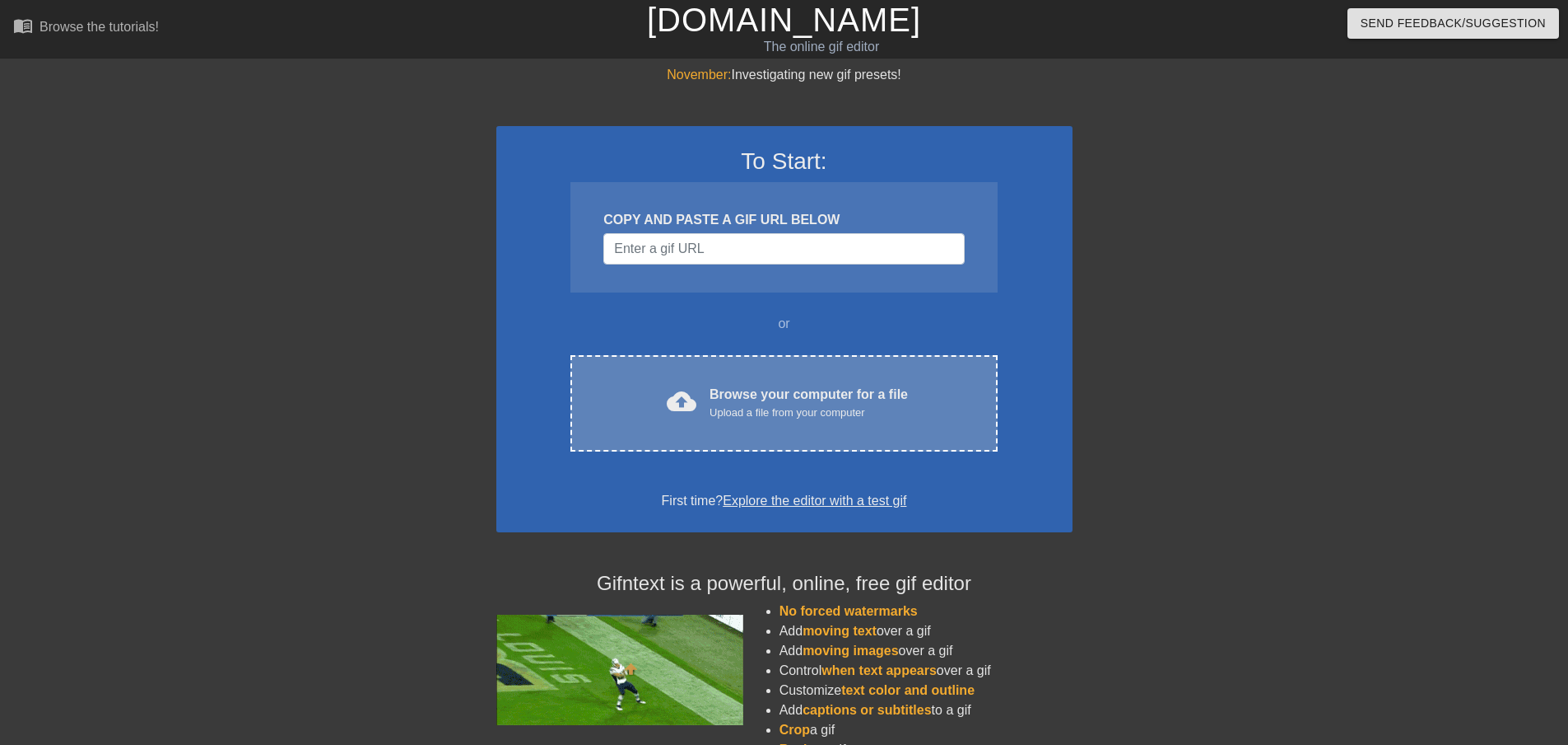
click at [776, 408] on div "Upload a file from your computer" at bounding box center [809, 413] width 199 height 17
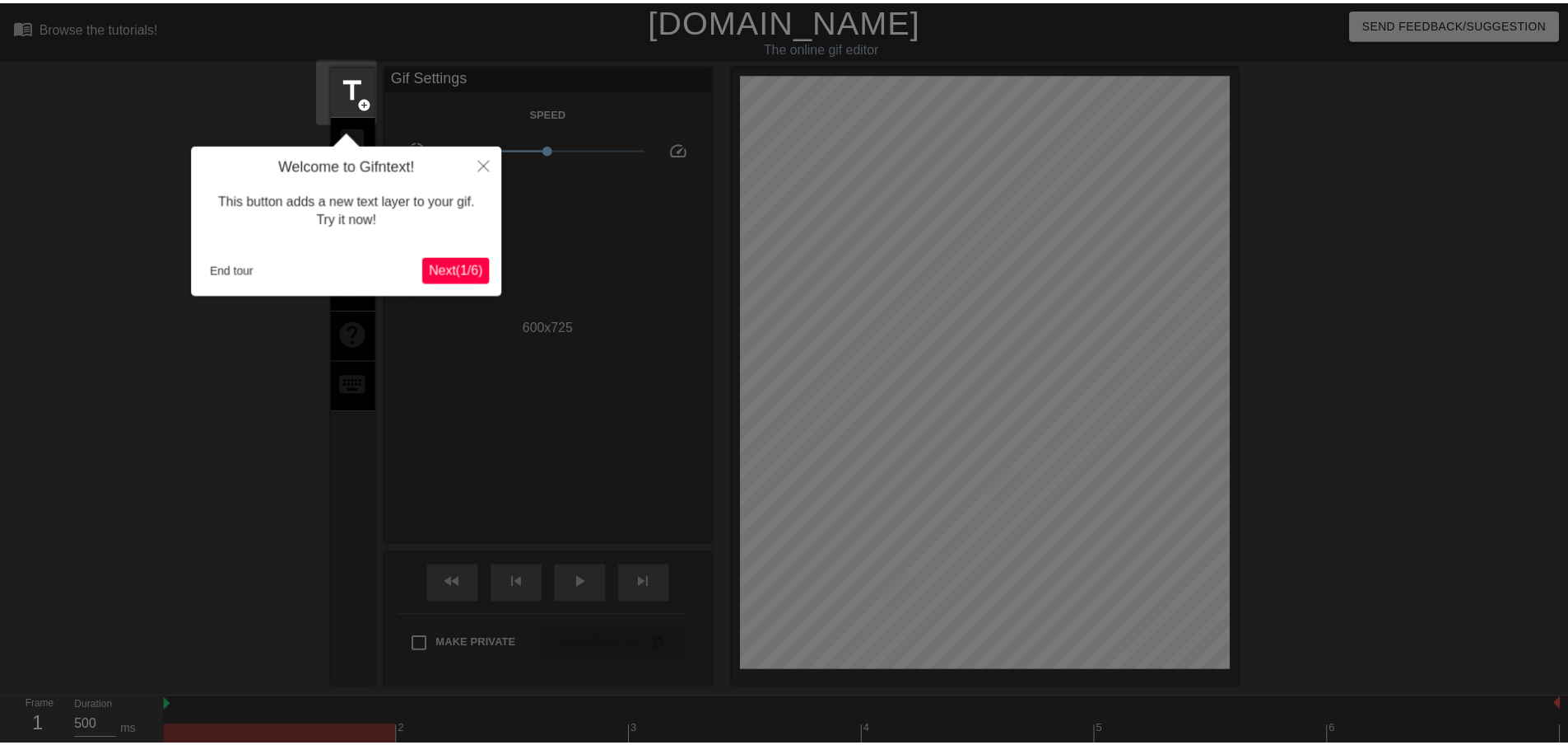
scroll to position [40, 0]
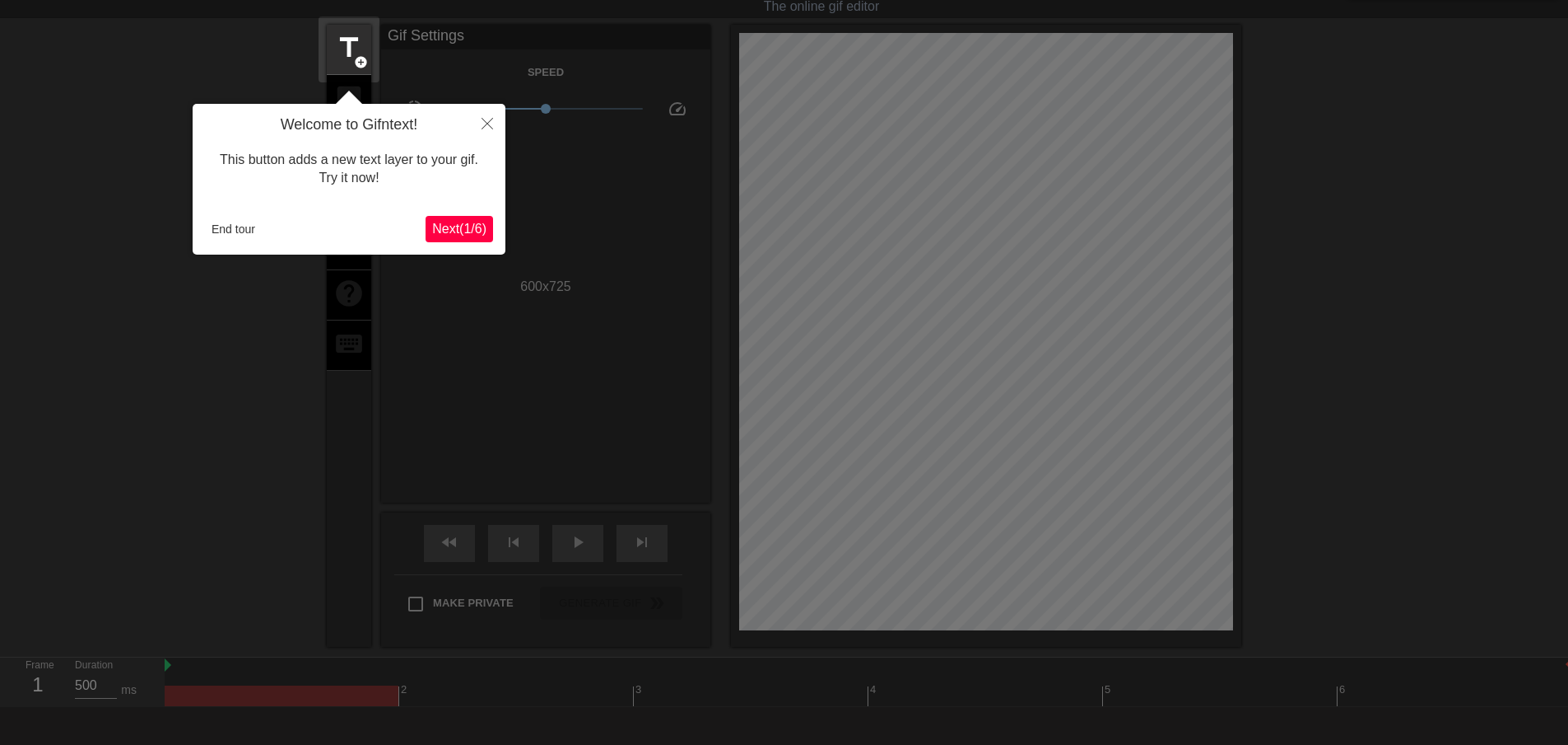
click at [463, 230] on span "Next ( 1 / 6 )" at bounding box center [460, 228] width 54 height 14
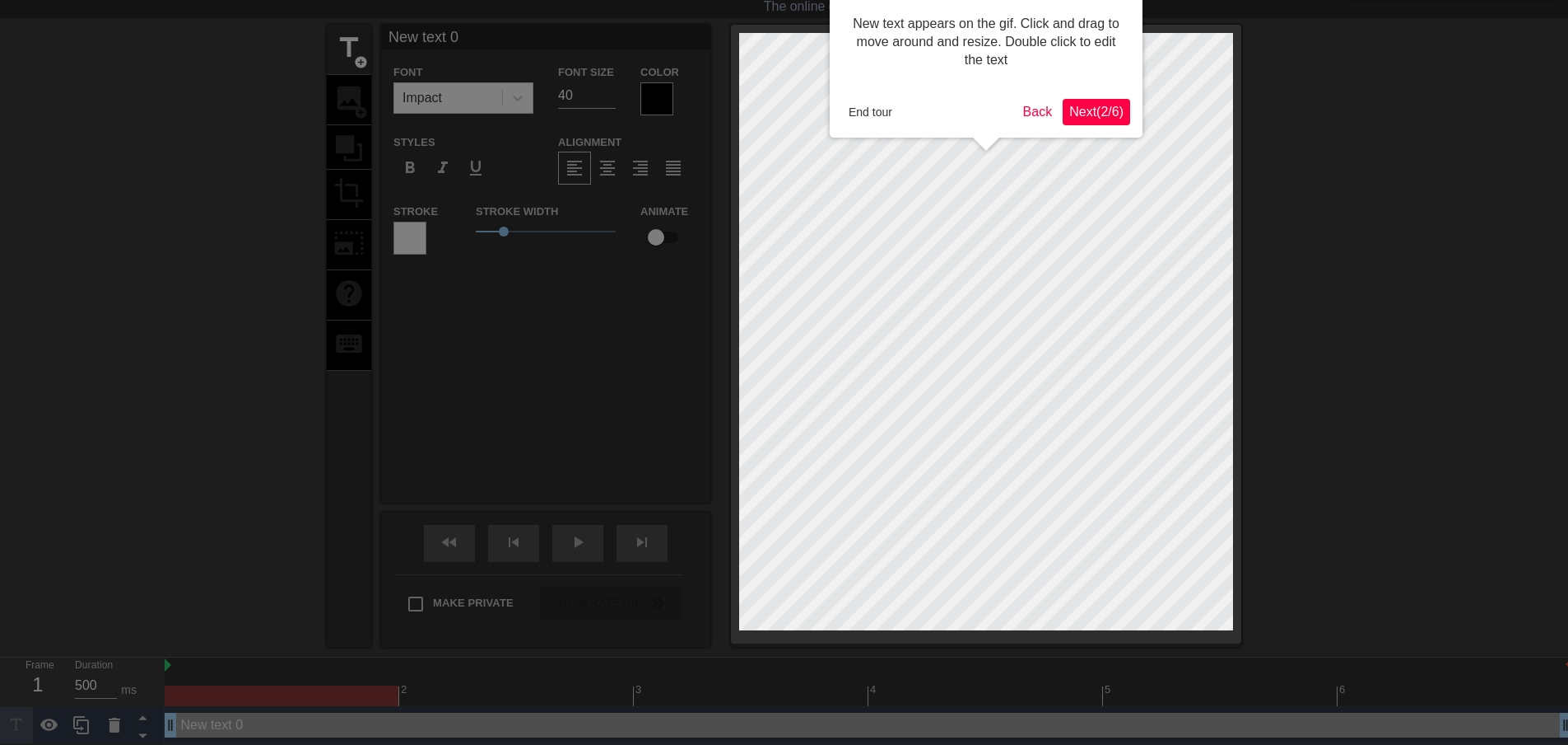
scroll to position [0, 0]
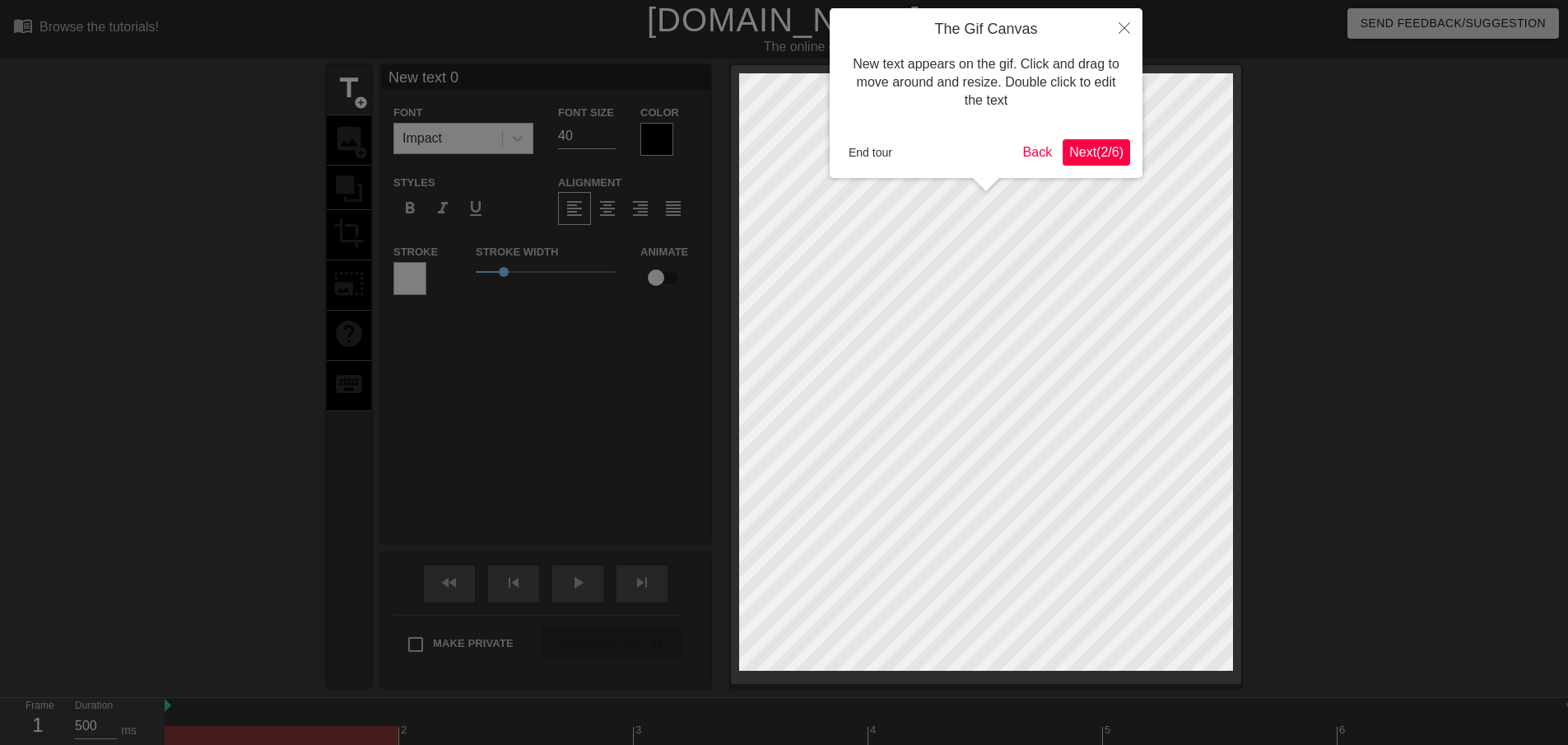
click at [1101, 152] on span "Next ( 2 / 6 )" at bounding box center [1096, 151] width 54 height 14
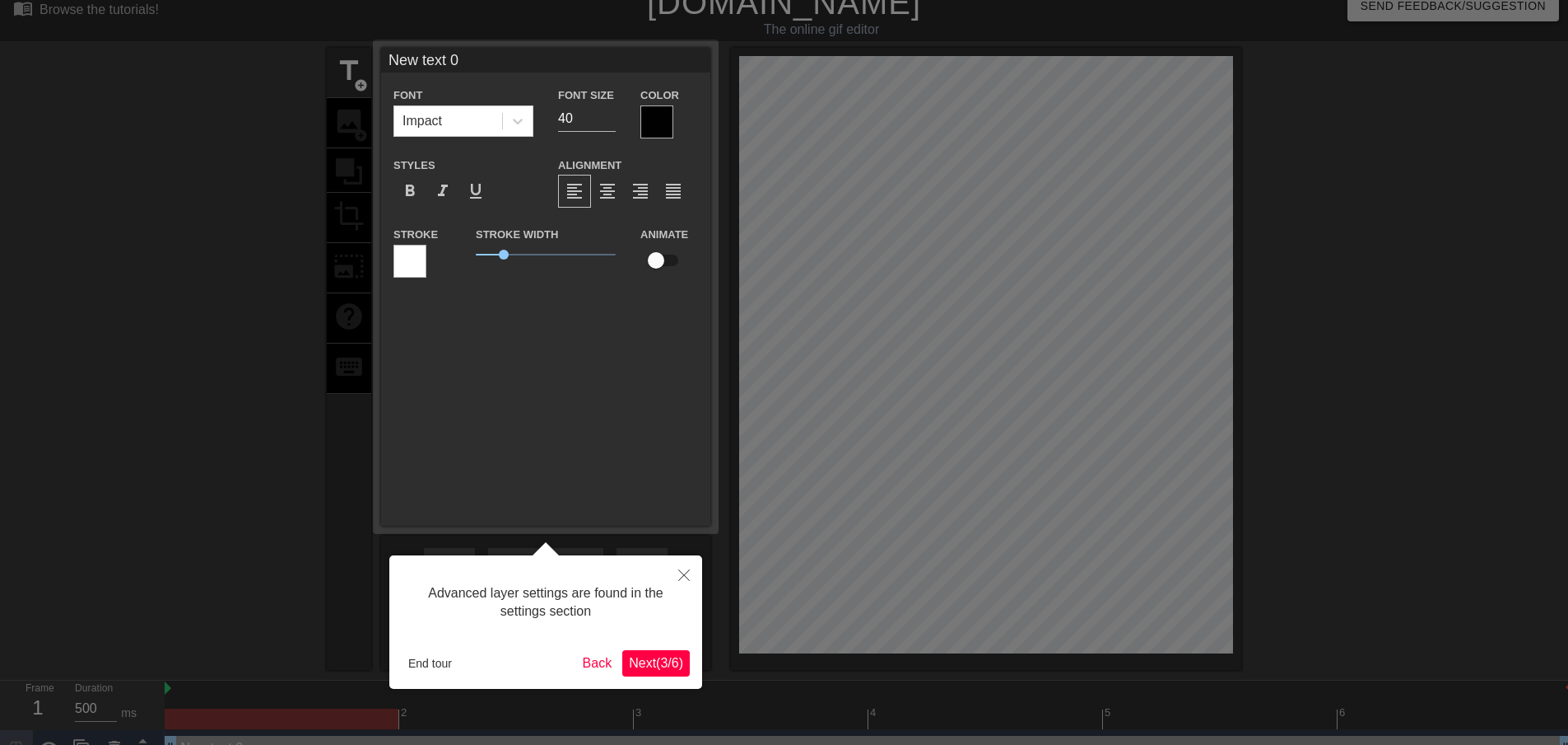
scroll to position [40, 0]
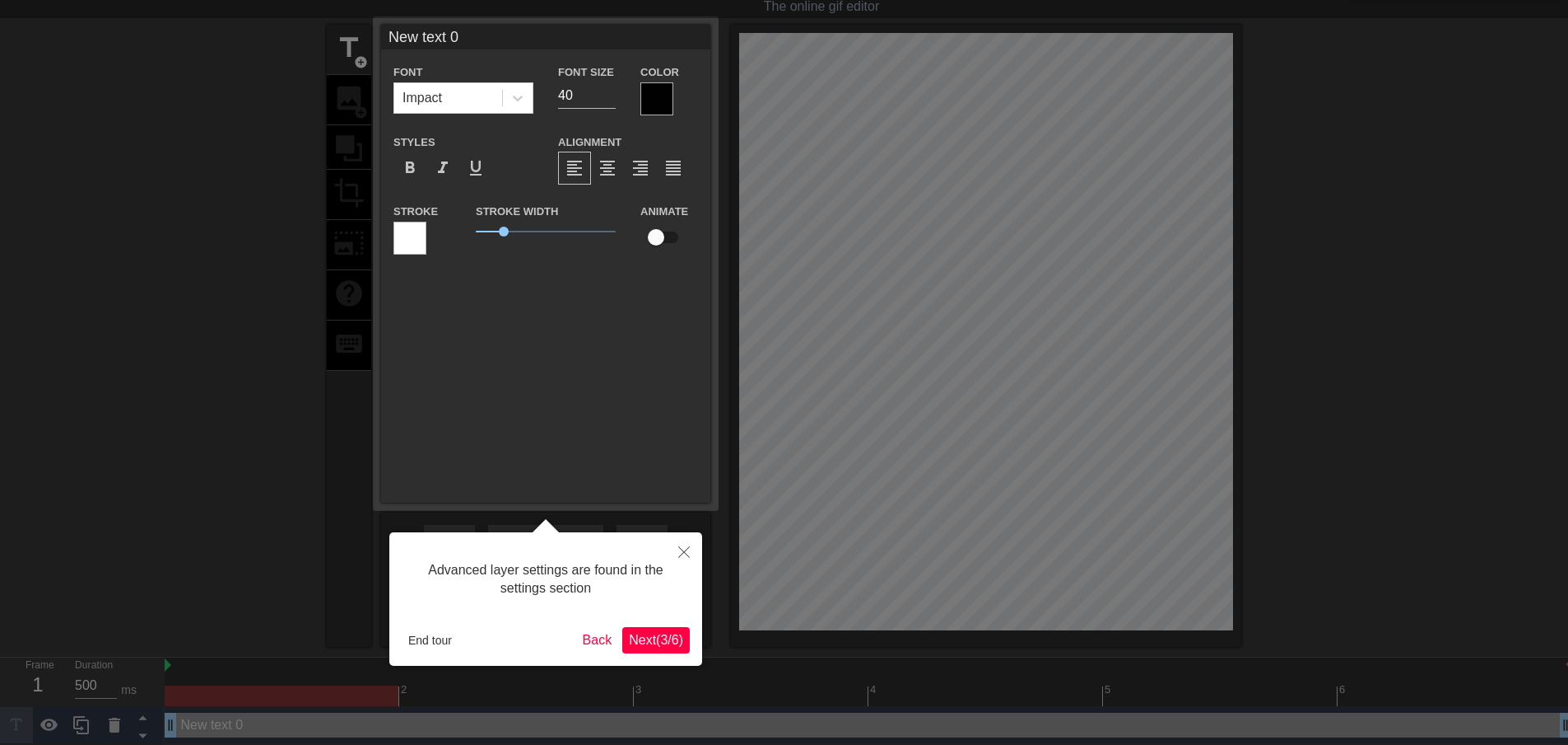
click at [649, 637] on span "Next ( 3 / 6 )" at bounding box center [656, 639] width 54 height 14
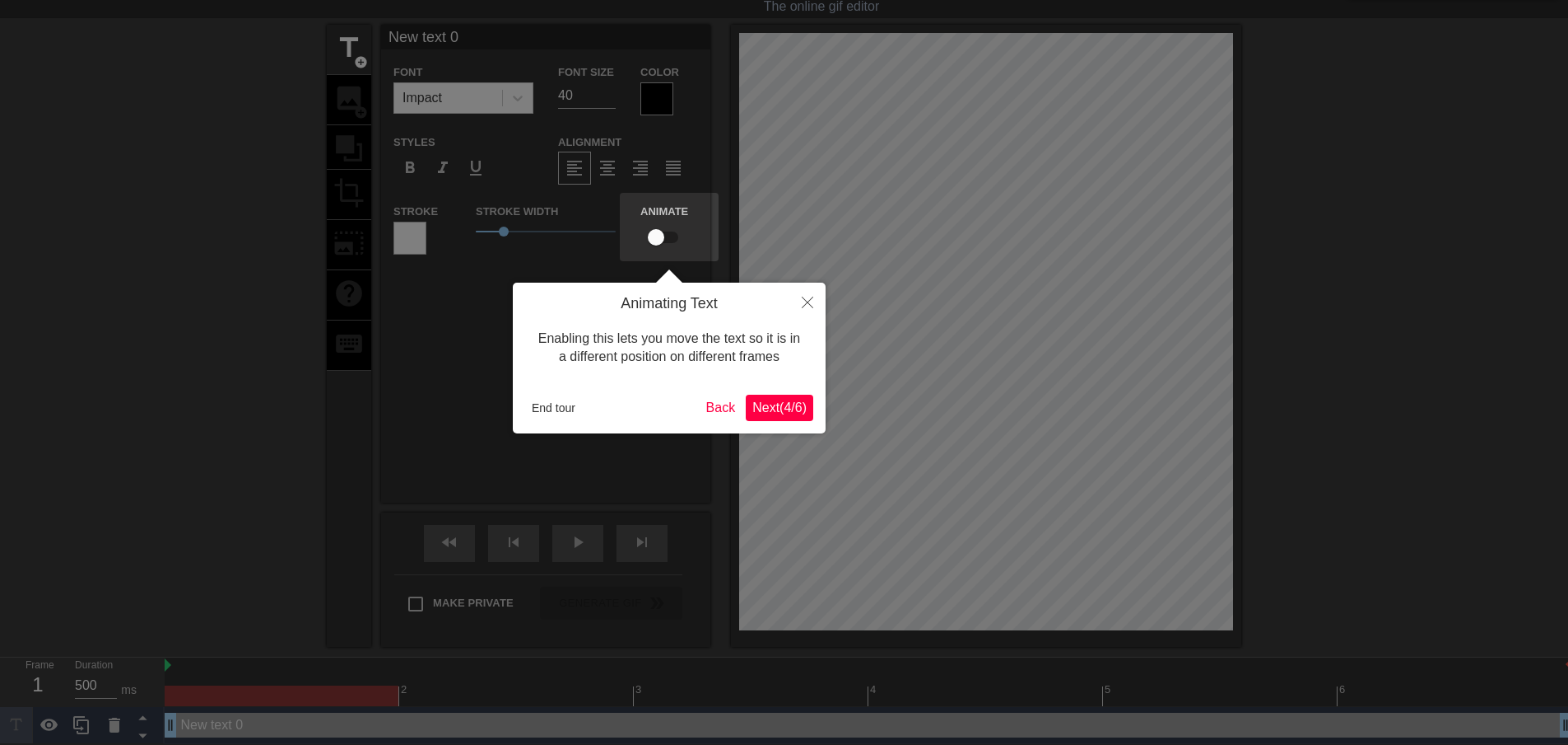
scroll to position [0, 0]
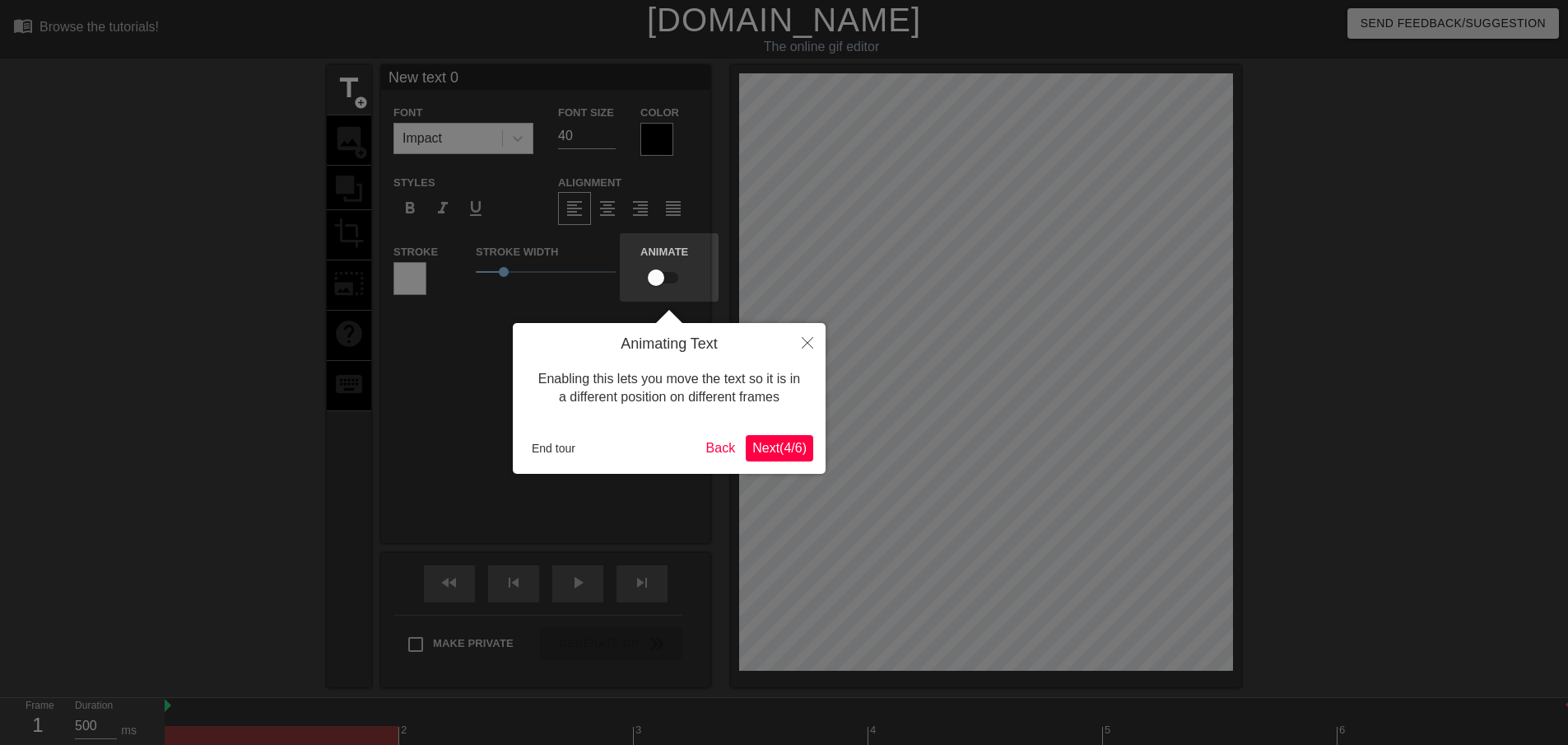
click at [807, 450] on button "Next ( 4 / 6 )" at bounding box center [779, 448] width 68 height 26
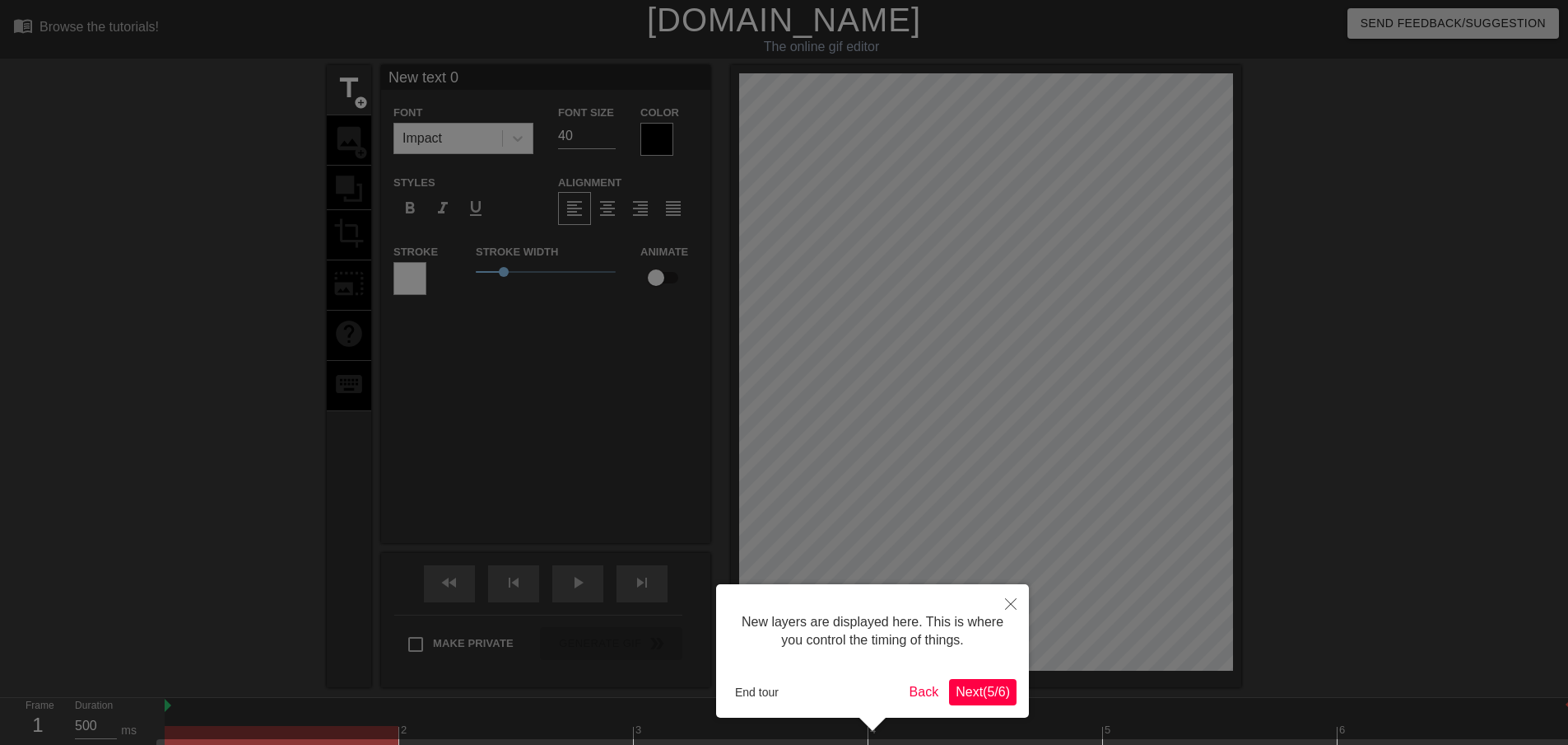
scroll to position [54, 0]
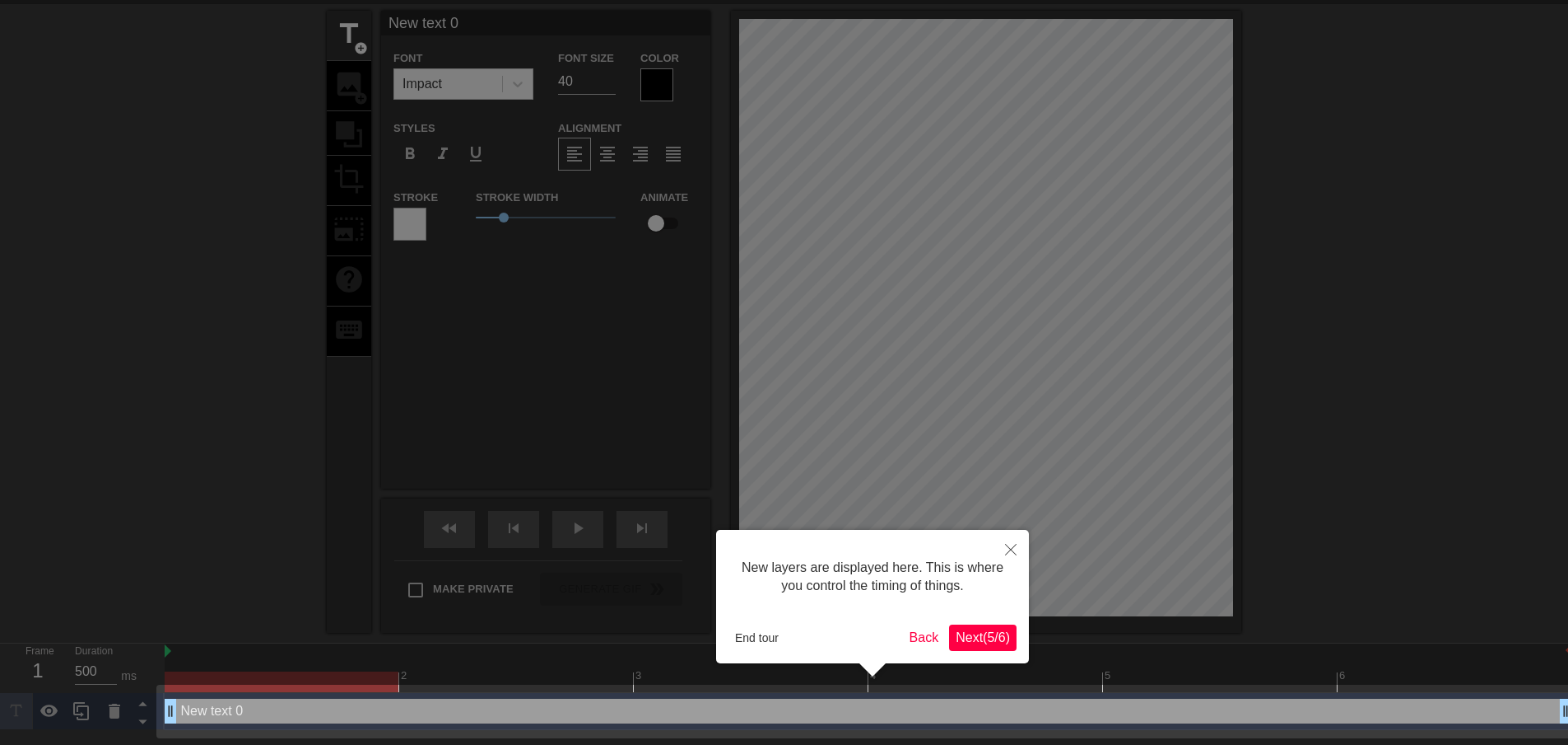
click at [969, 638] on span "Next ( 5 / 6 )" at bounding box center [983, 637] width 54 height 14
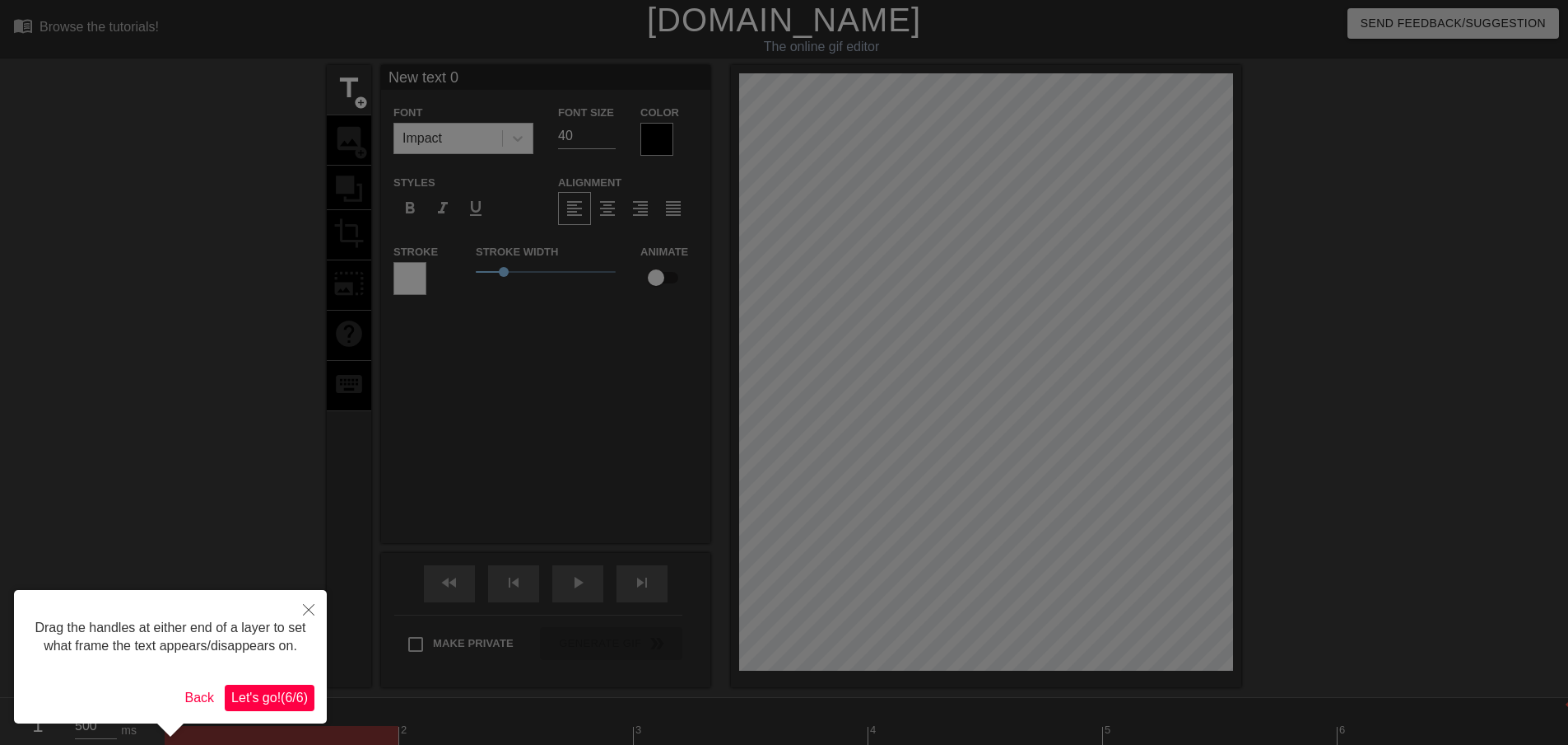
click at [240, 694] on span "Let's go! ( 6 / 6 )" at bounding box center [270, 697] width 77 height 14
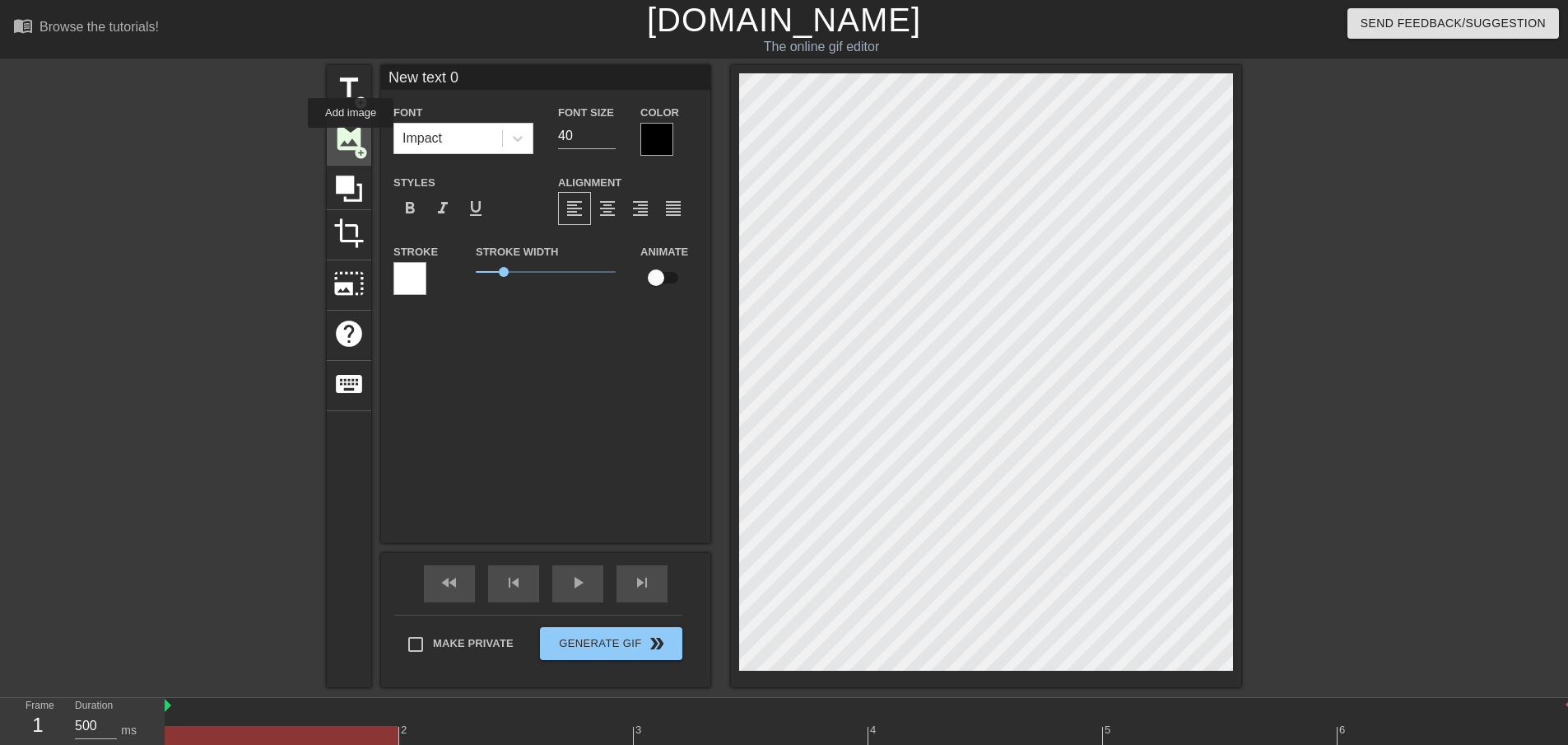
click at [351, 139] on span "image" at bounding box center [349, 138] width 31 height 31
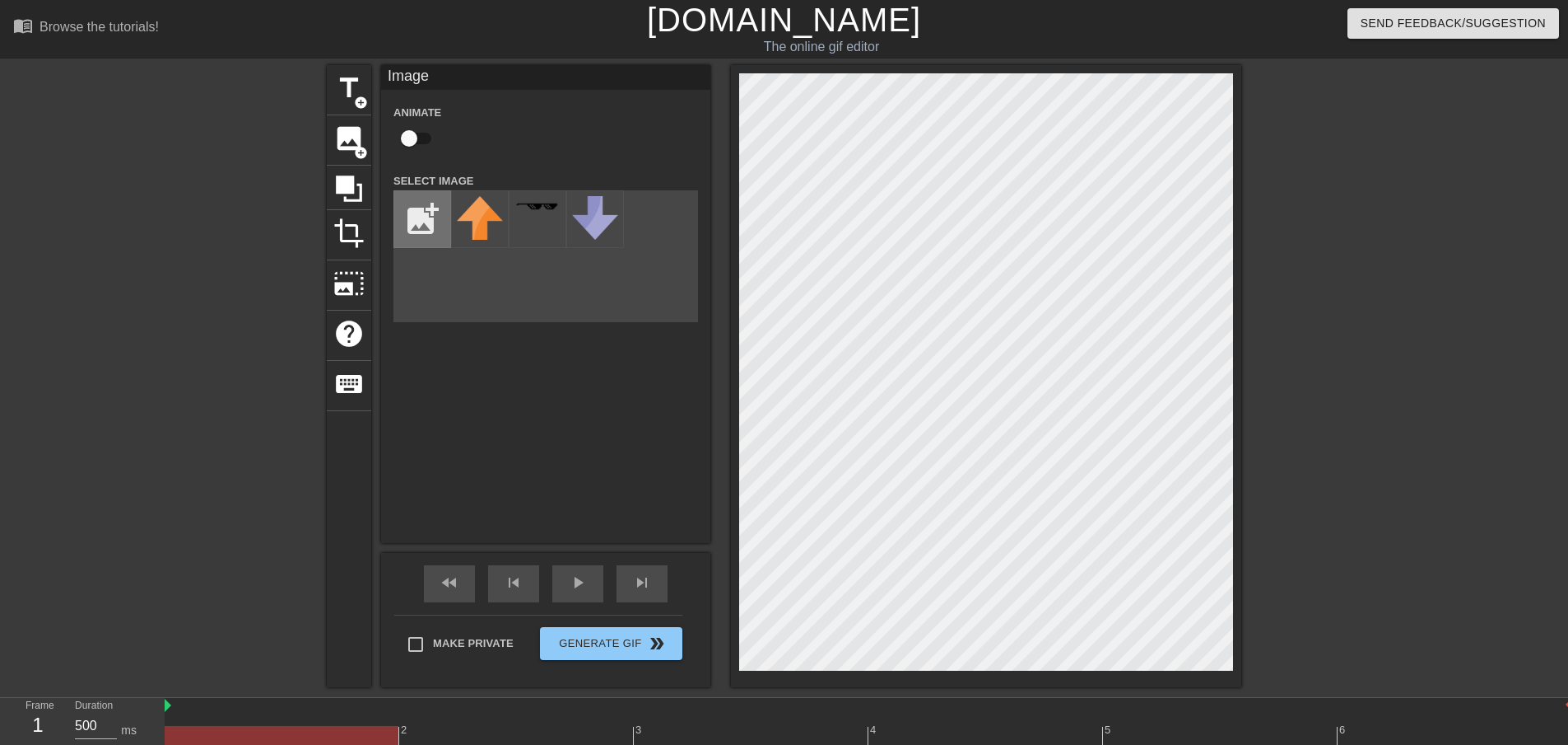
click at [415, 224] on input "file" at bounding box center [422, 220] width 56 height 56
type input "C:\fakepath\gifntext-gif.gif"
click at [1450, 431] on div "title add_circle image add_circle crop photo_size_select_large help keyboard Im…" at bounding box center [784, 375] width 1568 height 622
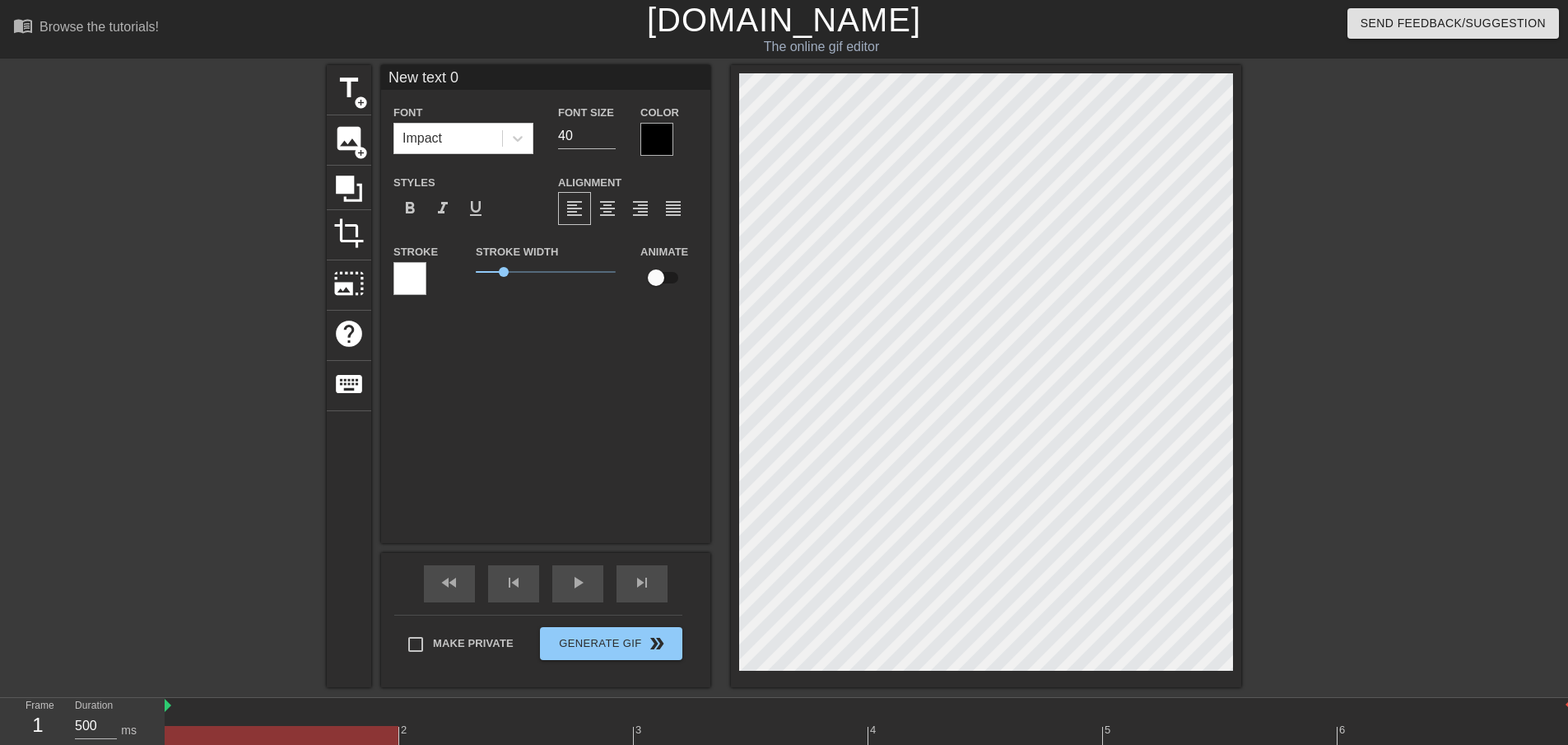
click at [1546, 464] on div "title add_circle image add_circle crop photo_size_select_large help keyboard Ne…" at bounding box center [784, 375] width 1568 height 622
click at [337, 137] on span "image" at bounding box center [349, 138] width 31 height 31
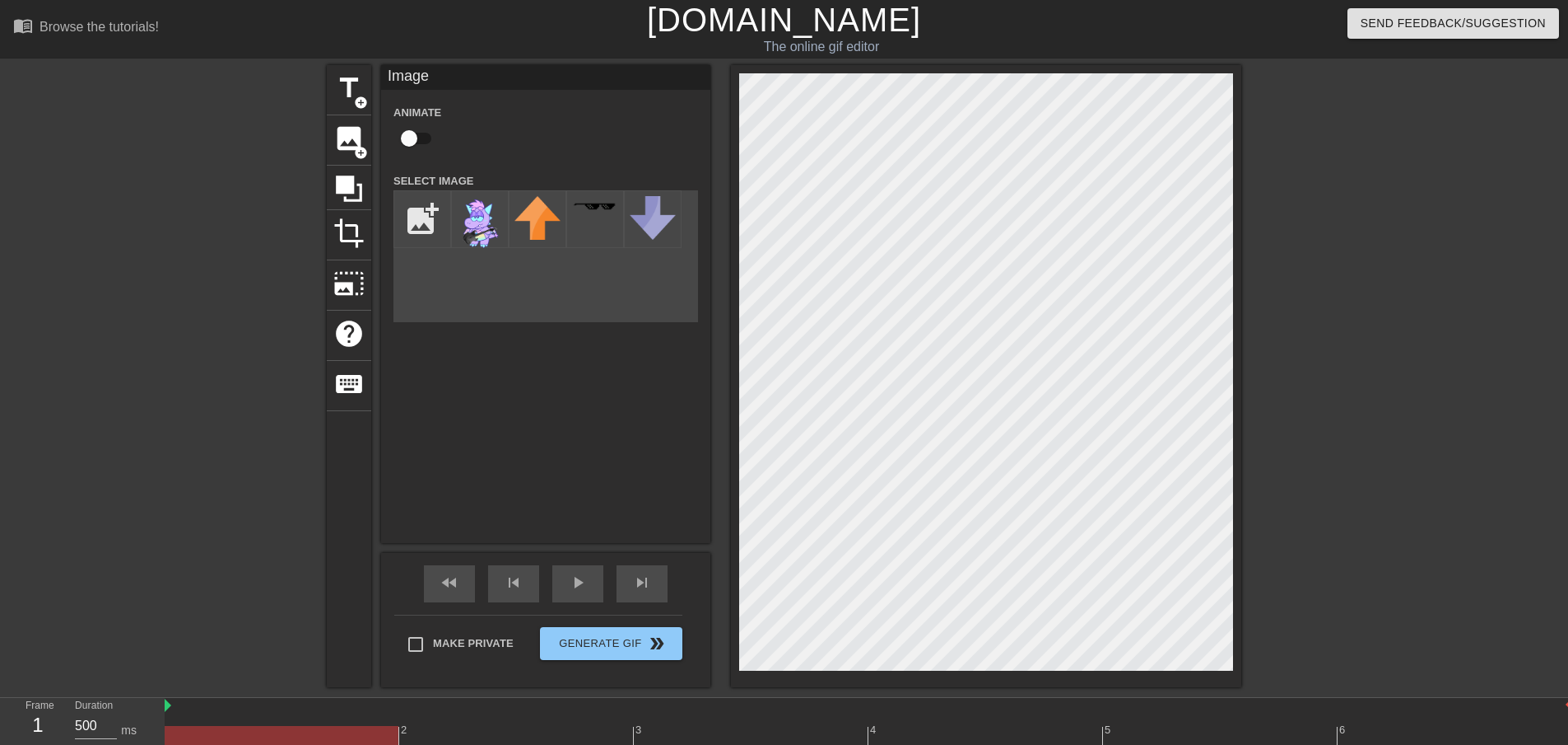
click at [1343, 368] on div "title add_circle image add_circle crop photo_size_select_large help keyboard Im…" at bounding box center [784, 375] width 1568 height 622
click at [485, 221] on img at bounding box center [479, 224] width 46 height 56
click at [468, 217] on img at bounding box center [479, 224] width 46 height 56
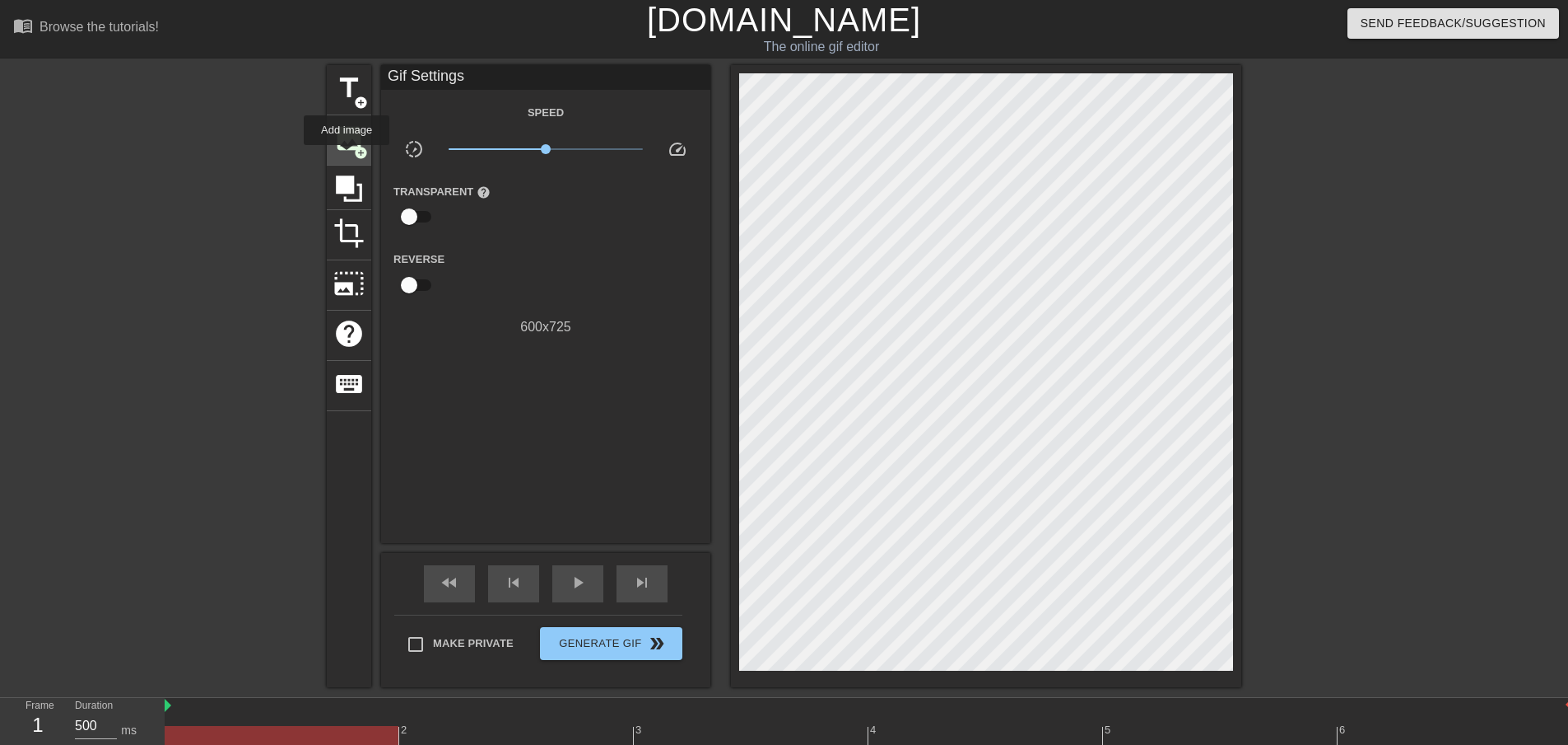
click at [347, 154] on div "image add_circle" at bounding box center [348, 141] width 44 height 51
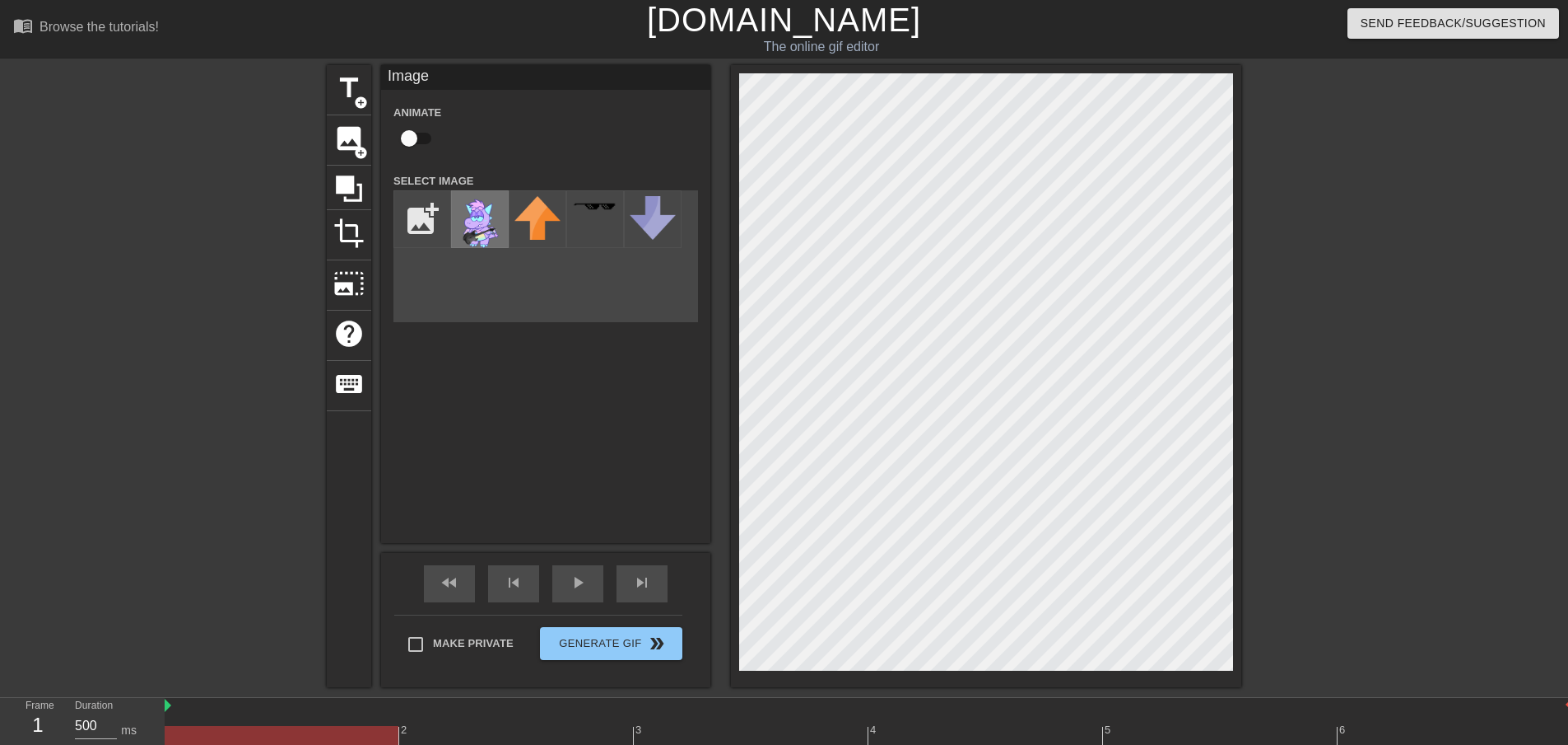
click at [466, 226] on img at bounding box center [479, 224] width 46 height 56
click at [686, 105] on div "title add_circle image add_circle crop photo_size_select_large help keyboard Im…" at bounding box center [783, 375] width 914 height 622
click at [735, 76] on div at bounding box center [986, 375] width 510 height 622
click at [414, 212] on input "file" at bounding box center [422, 220] width 56 height 56
type input "C:\fakepath\ermmyguitar.png"
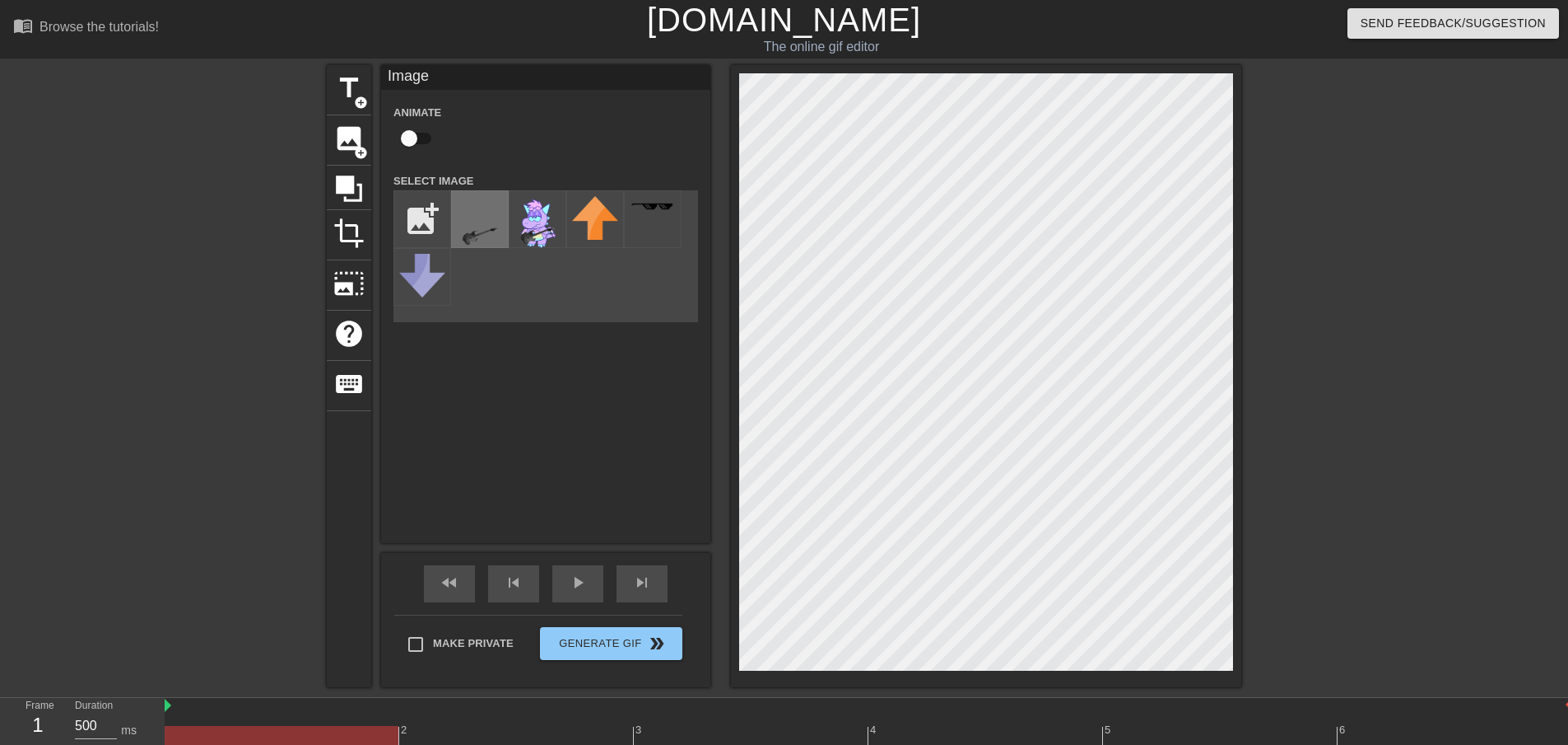
click at [490, 219] on img at bounding box center [479, 224] width 46 height 56
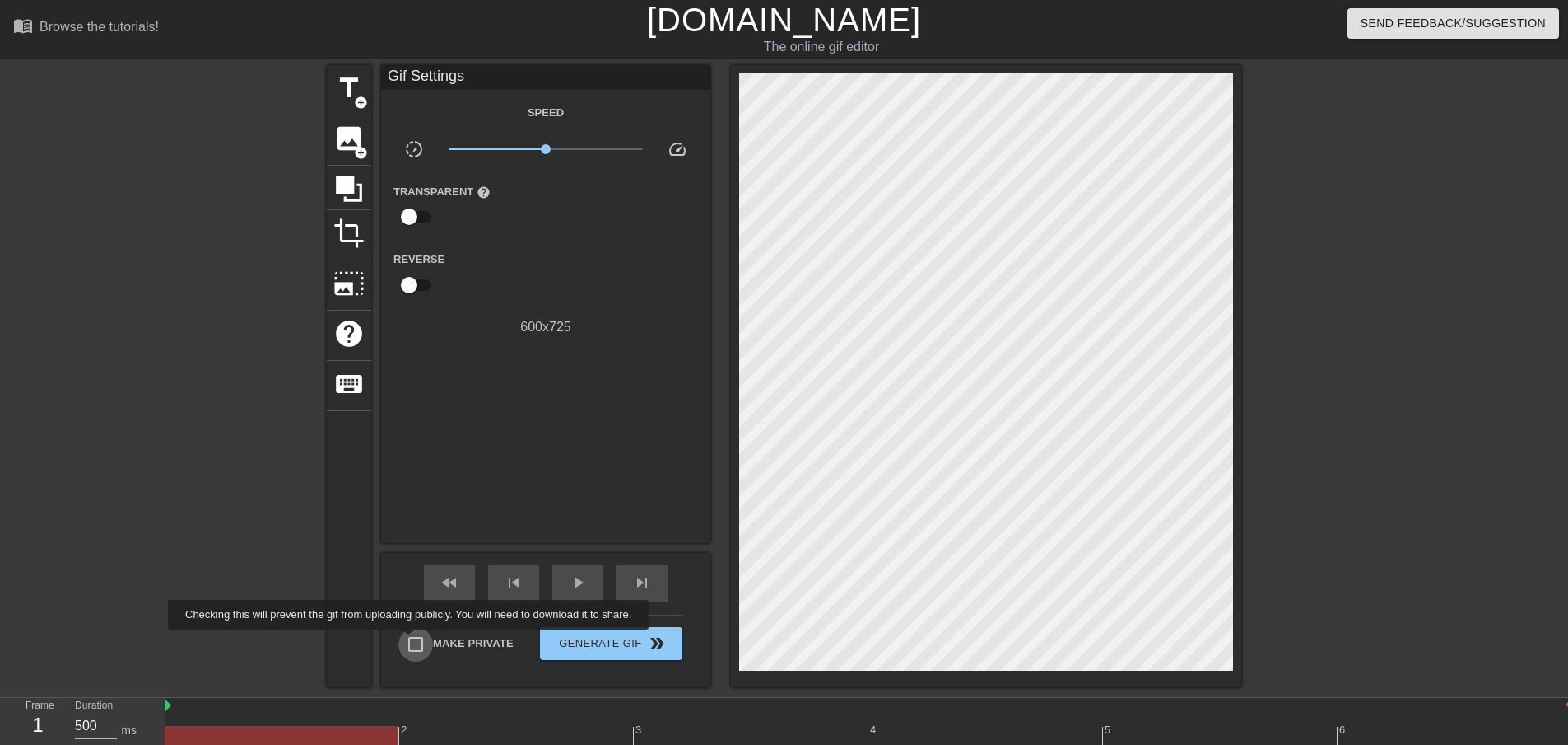
click at [412, 641] on input "Make Private" at bounding box center [415, 644] width 35 height 35
checkbox input "true"
click at [628, 653] on button "Generate Gif double_arrow" at bounding box center [611, 643] width 143 height 33
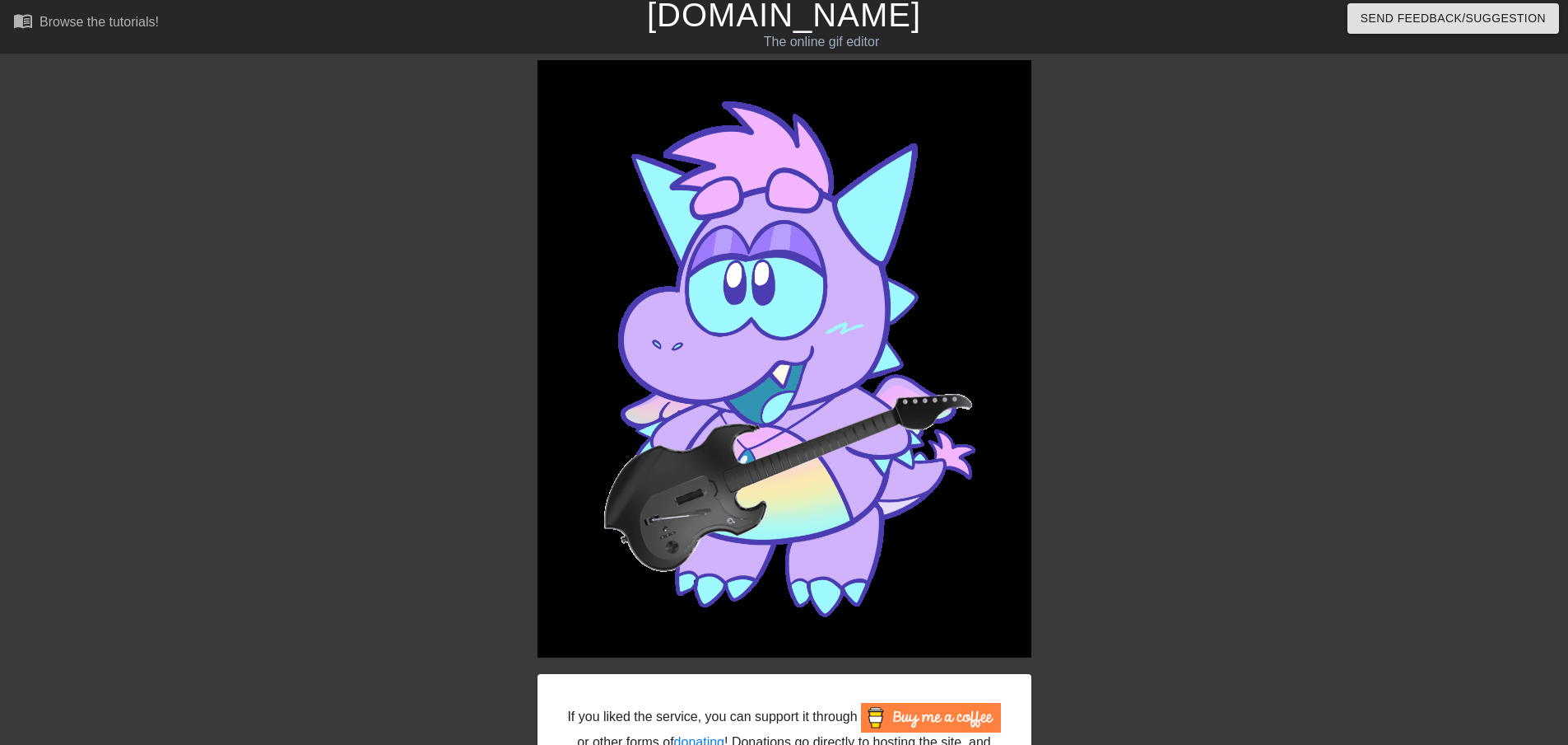
scroll to position [144, 0]
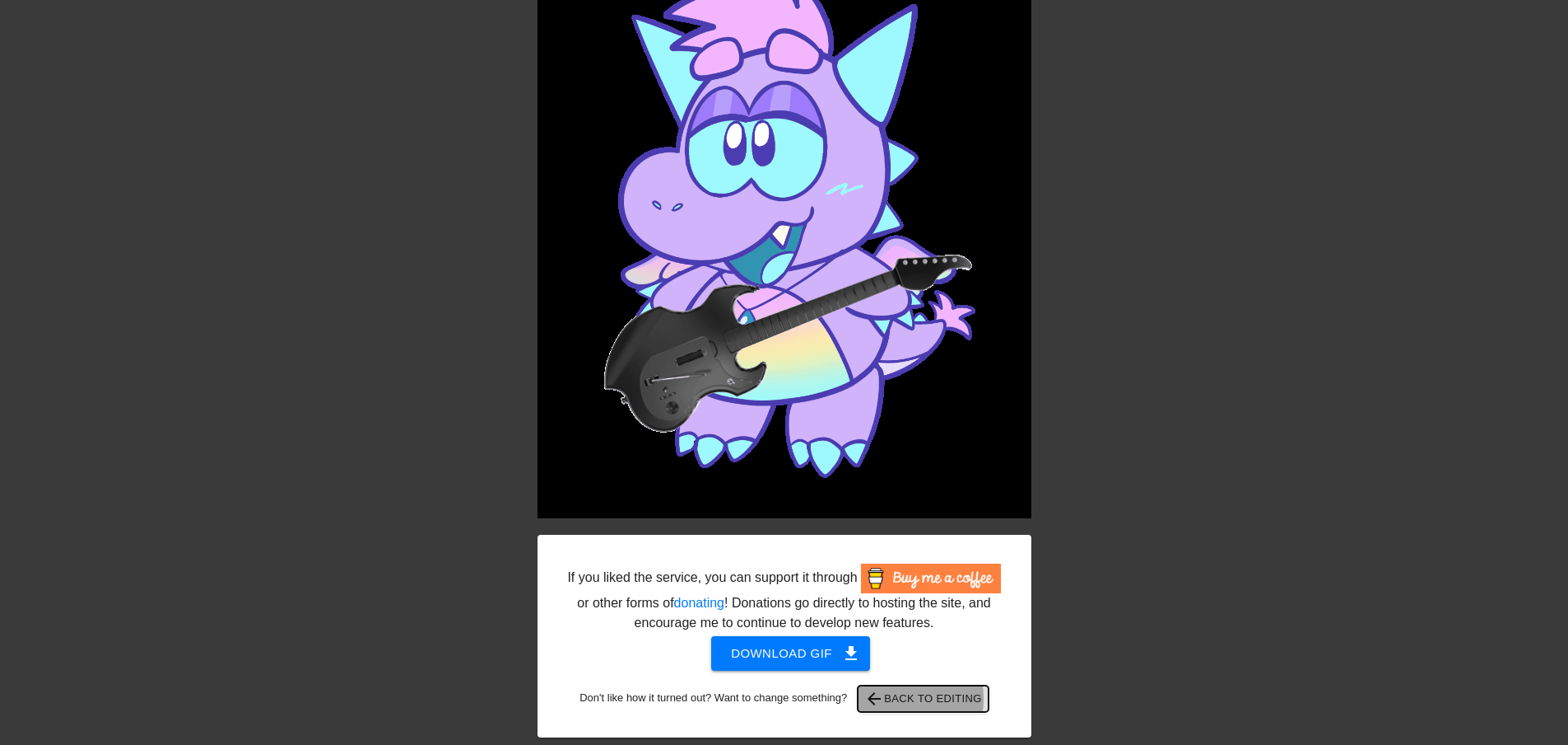
click at [884, 698] on span "arrow_back" at bounding box center [874, 698] width 20 height 20
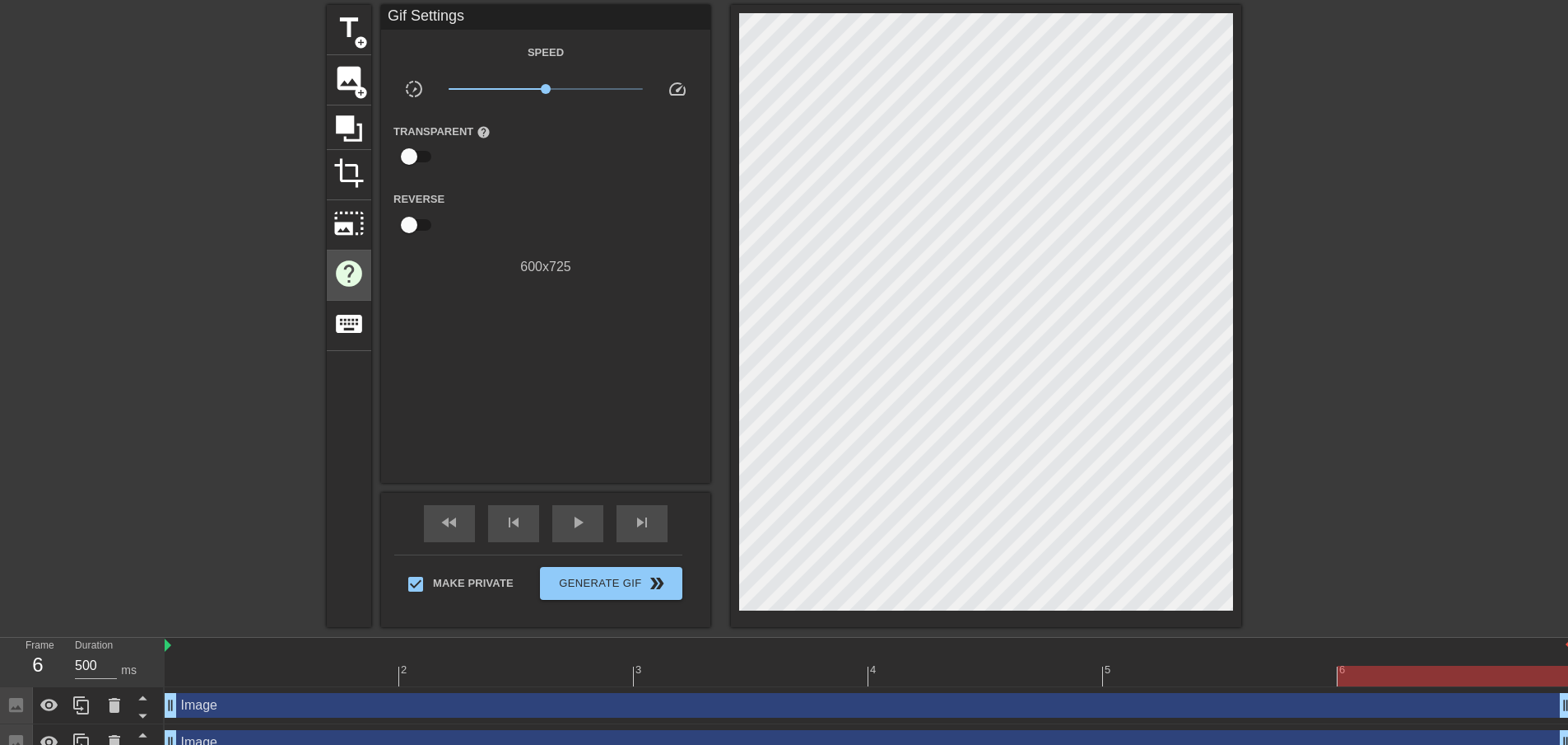
scroll to position [0, 0]
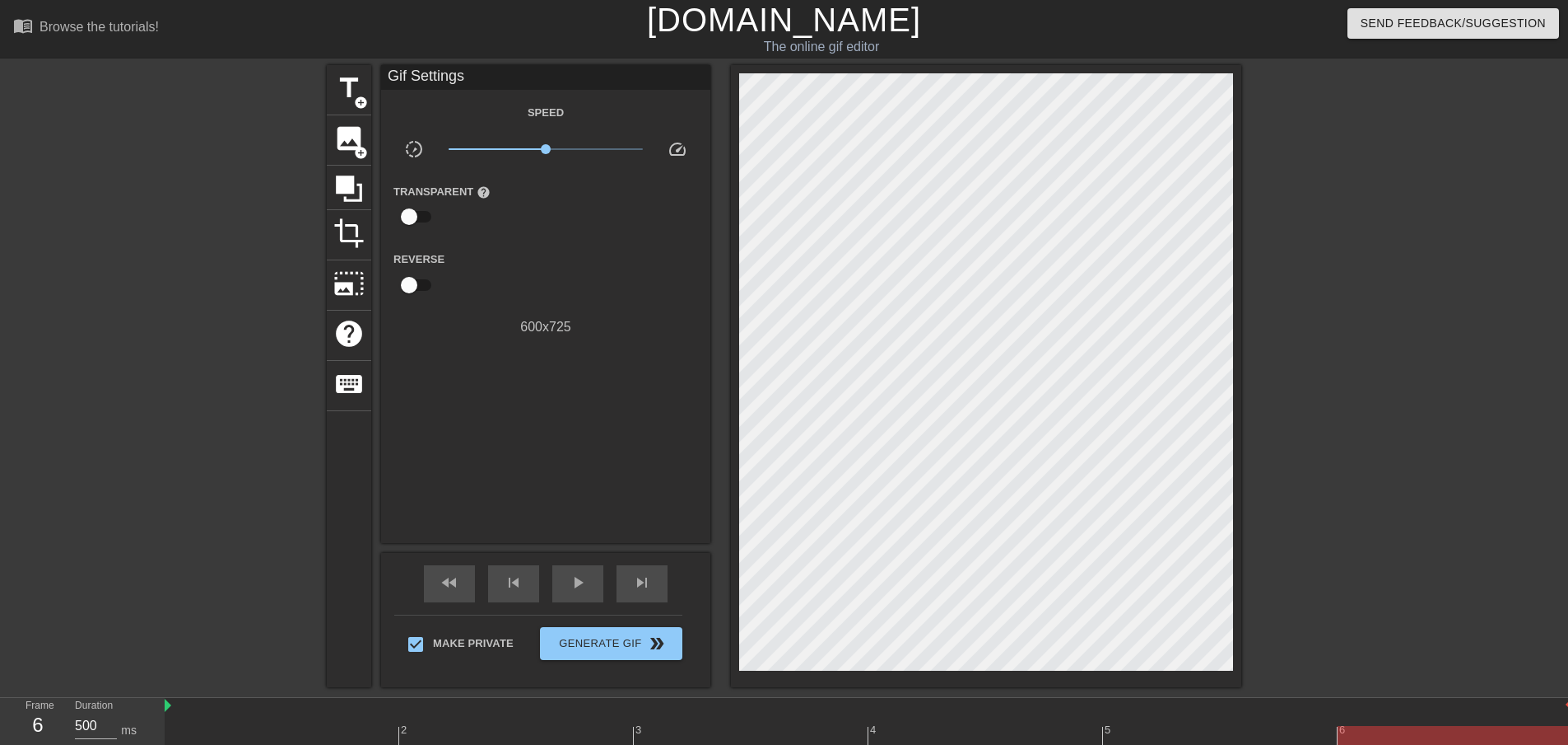
click at [413, 215] on input "checkbox" at bounding box center [409, 216] width 94 height 31
checkbox input "true"
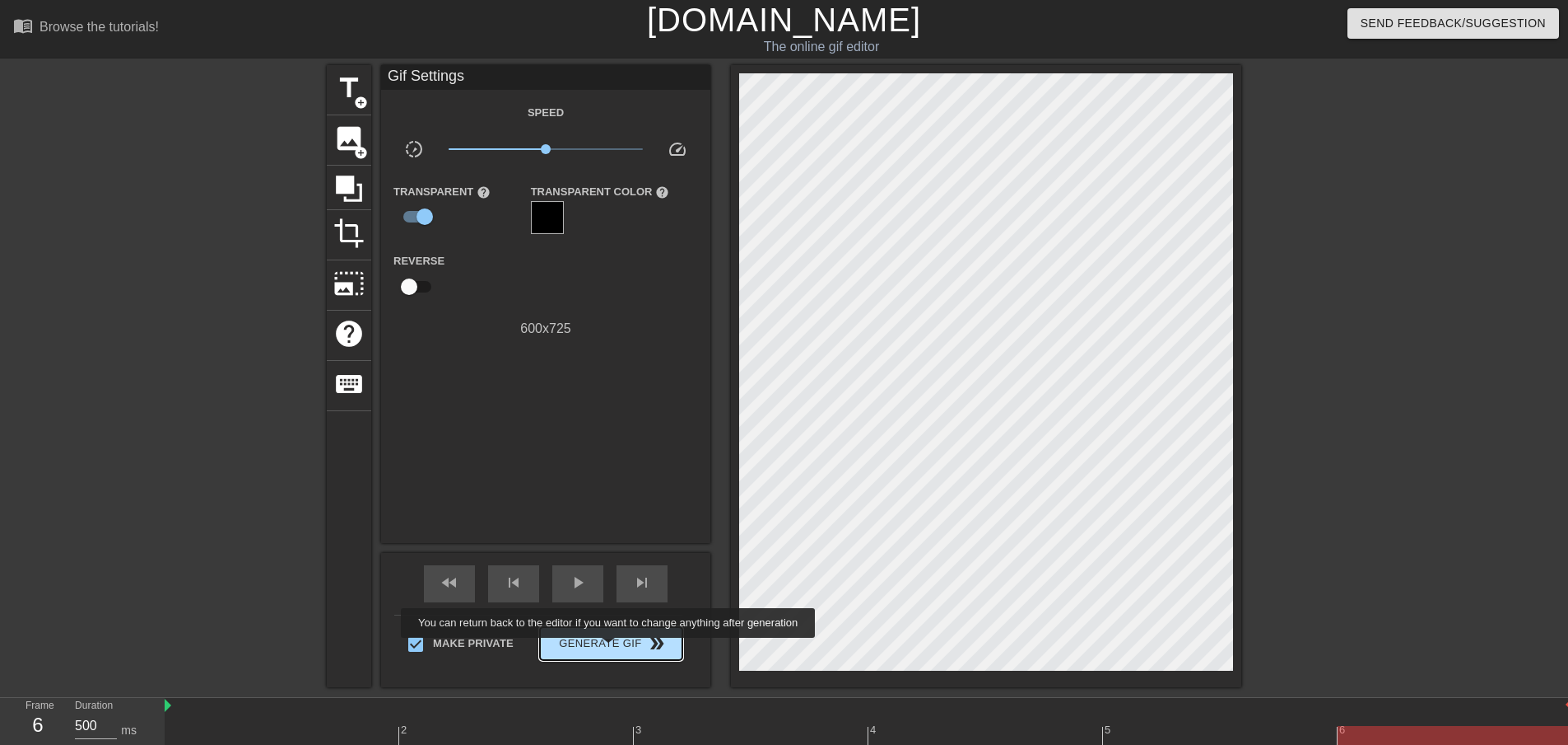
click at [610, 650] on span "Generate Gif double_arrow" at bounding box center [611, 643] width 129 height 20
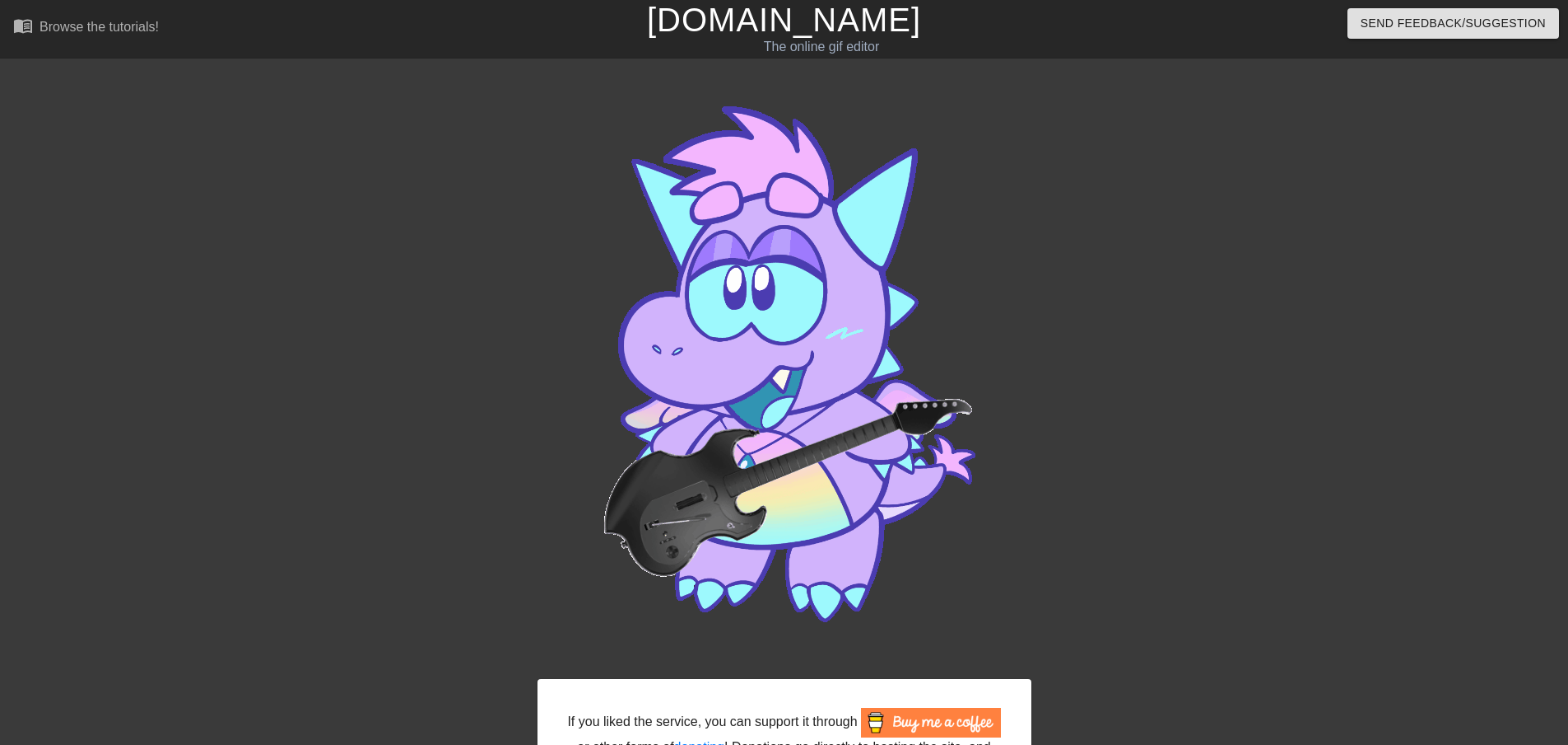
scroll to position [144, 0]
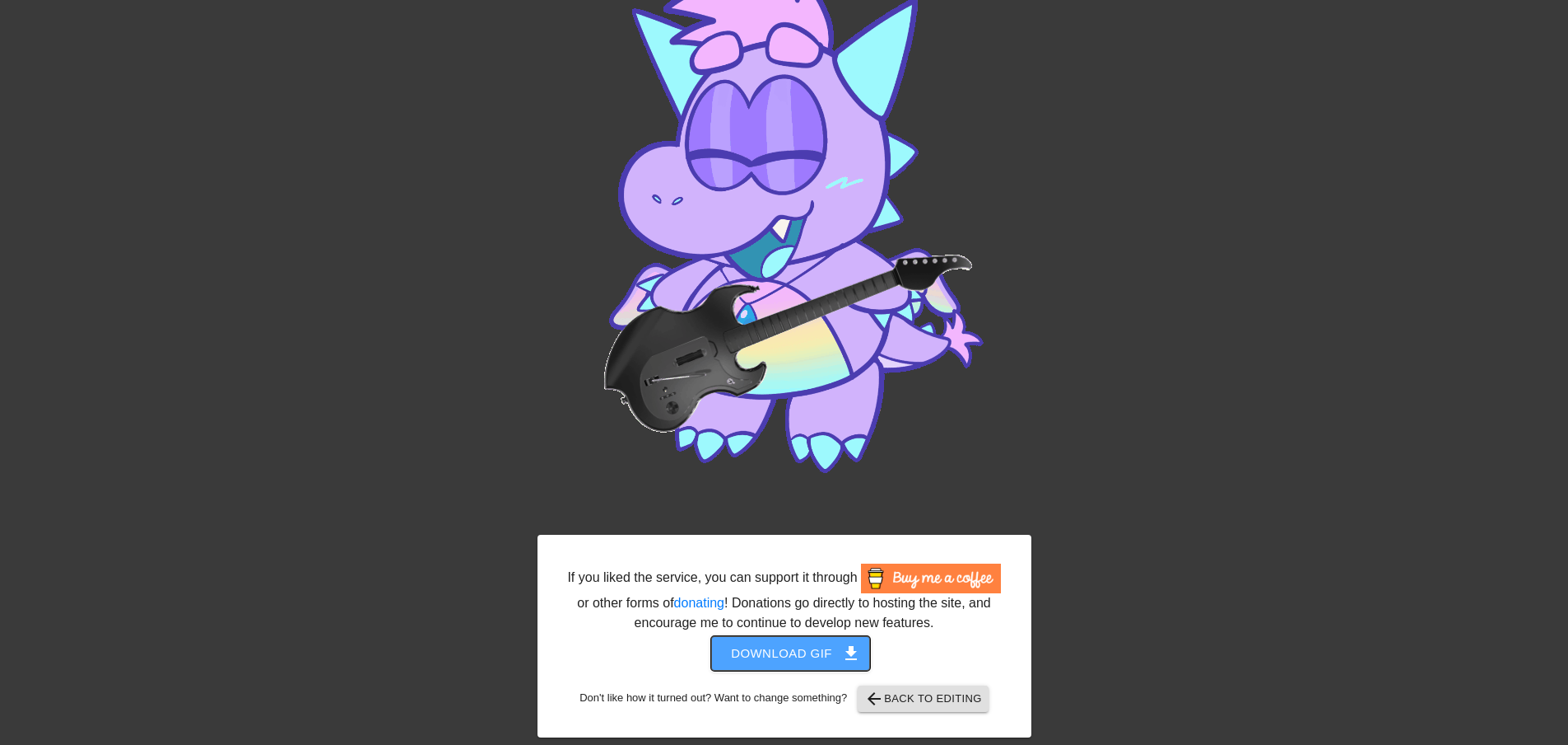
click at [816, 652] on span "Download gif get_app" at bounding box center [790, 653] width 119 height 22
